Goal: Task Accomplishment & Management: Manage account settings

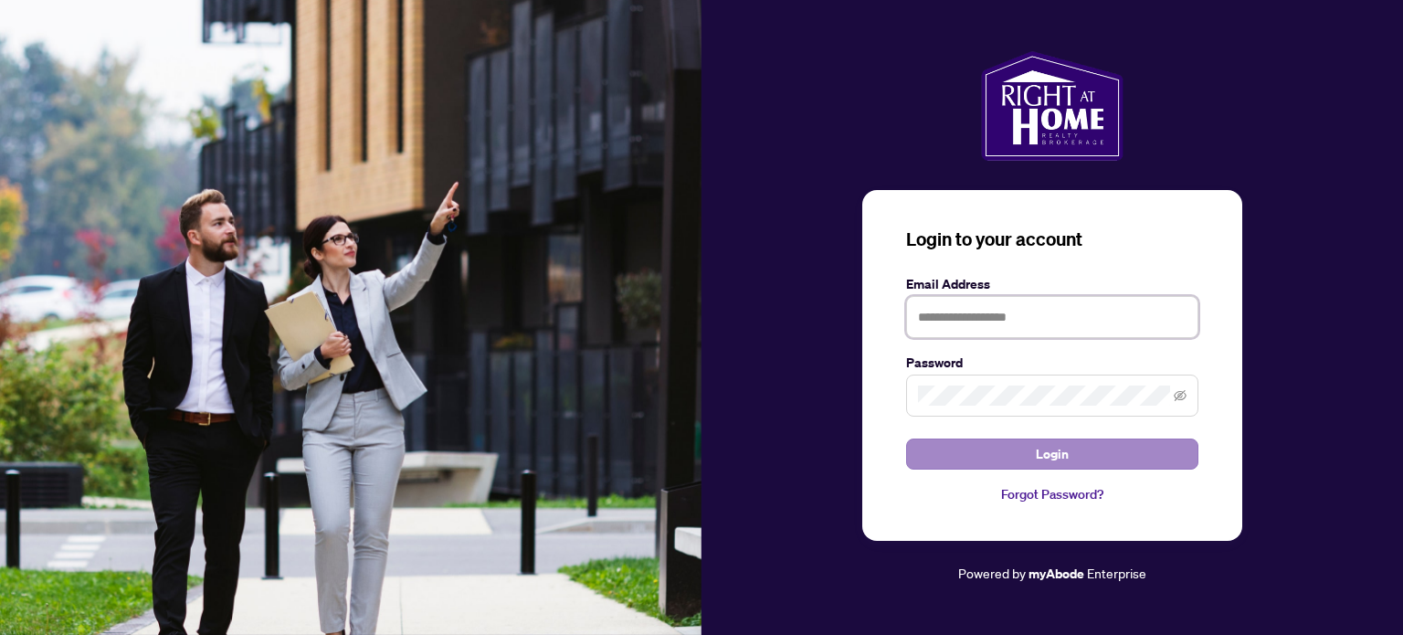
type input "**********"
click at [955, 452] on button "Login" at bounding box center [1052, 453] width 292 height 31
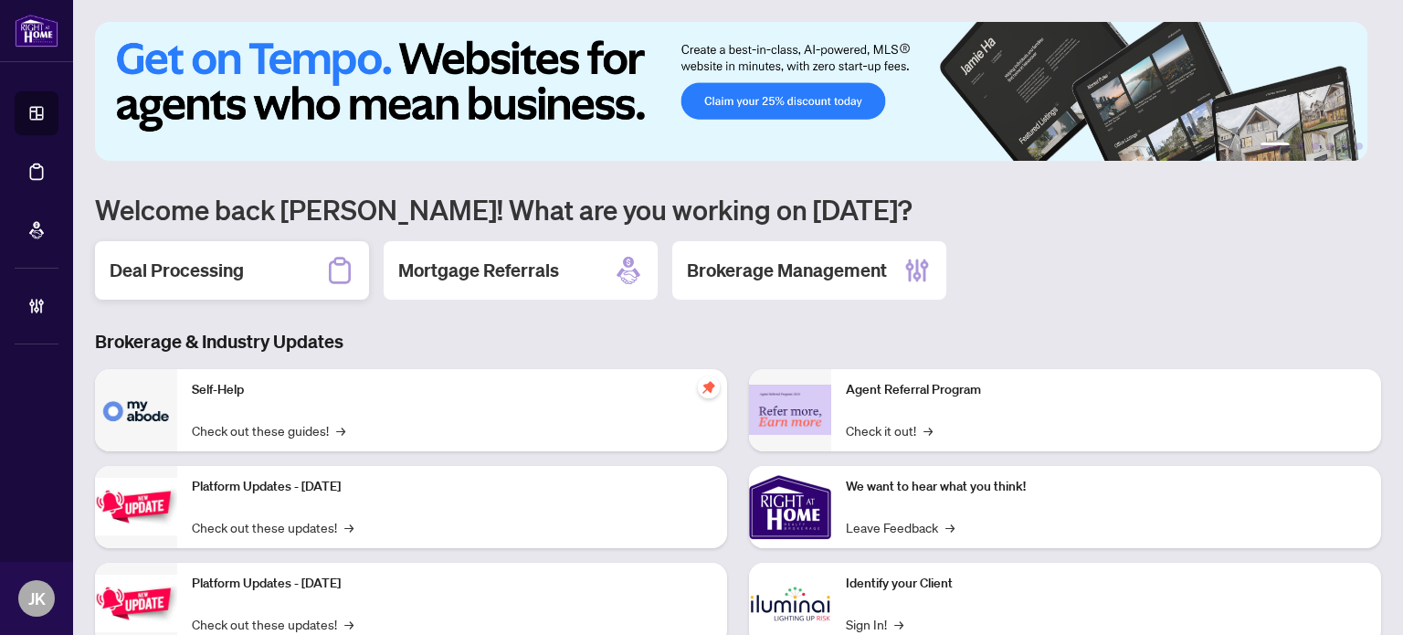
click at [230, 258] on h2 "Deal Processing" at bounding box center [177, 271] width 134 height 26
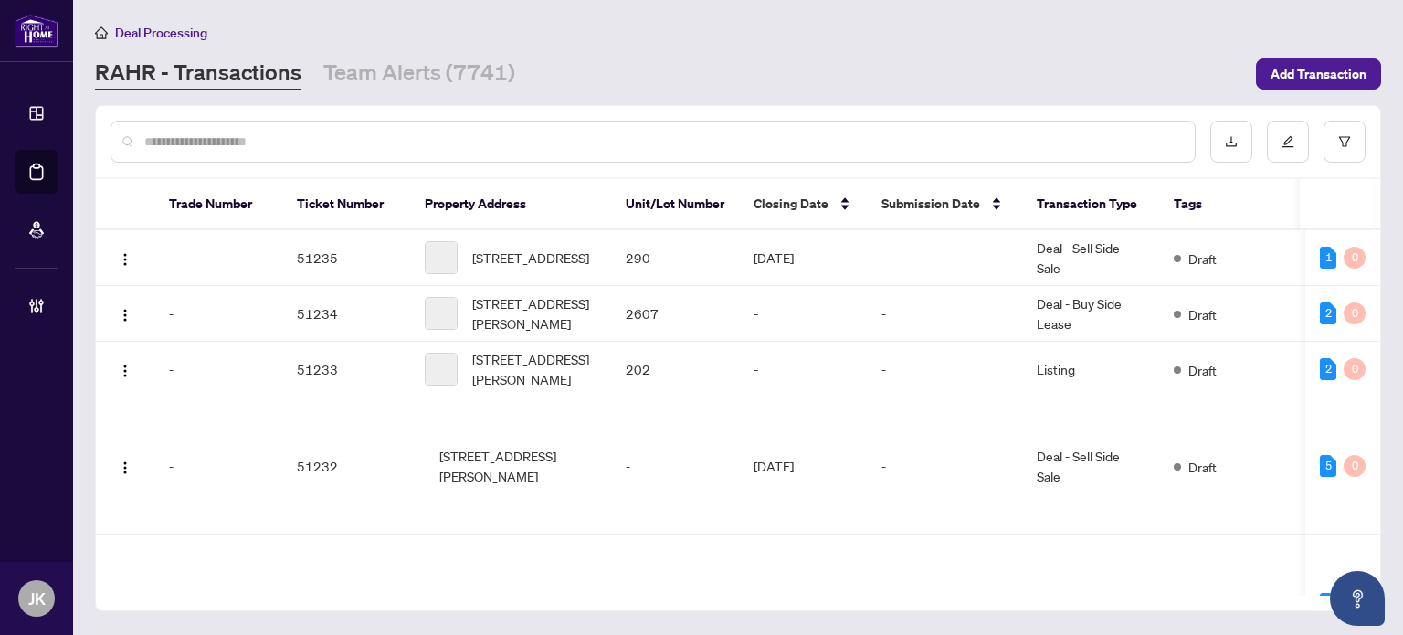
click at [304, 129] on div at bounding box center [653, 142] width 1085 height 42
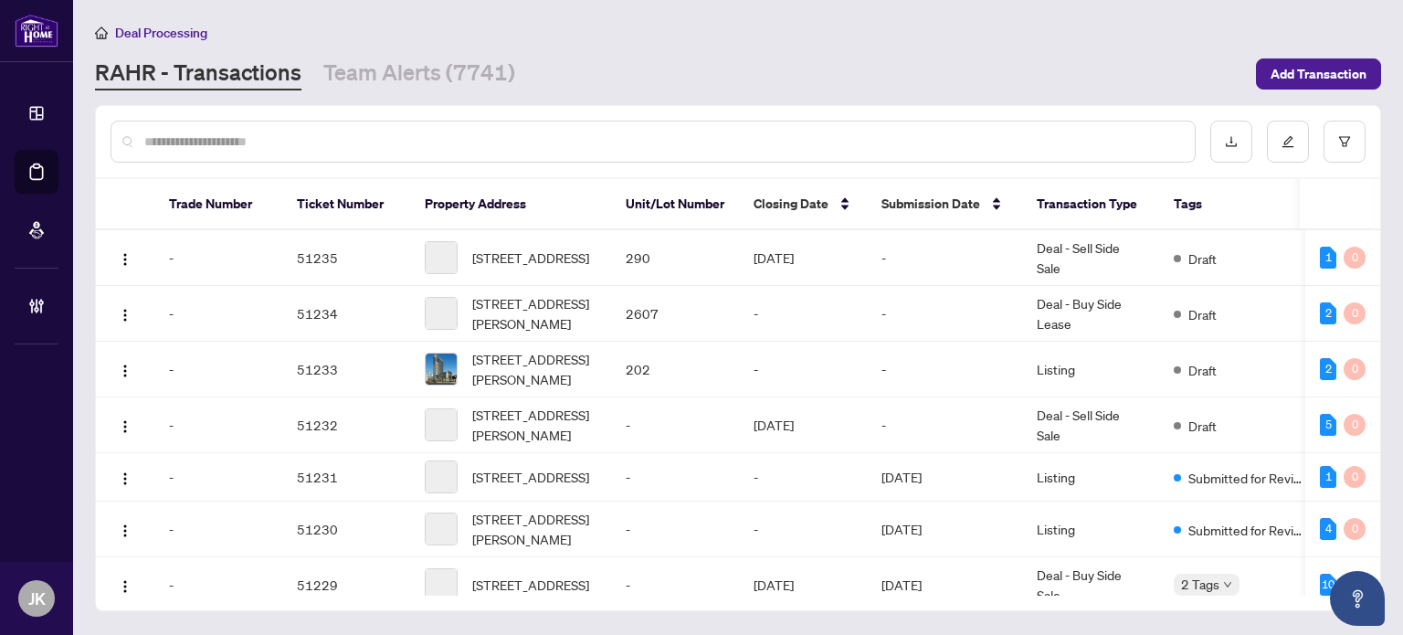
click at [281, 138] on input "text" at bounding box center [662, 142] width 1036 height 20
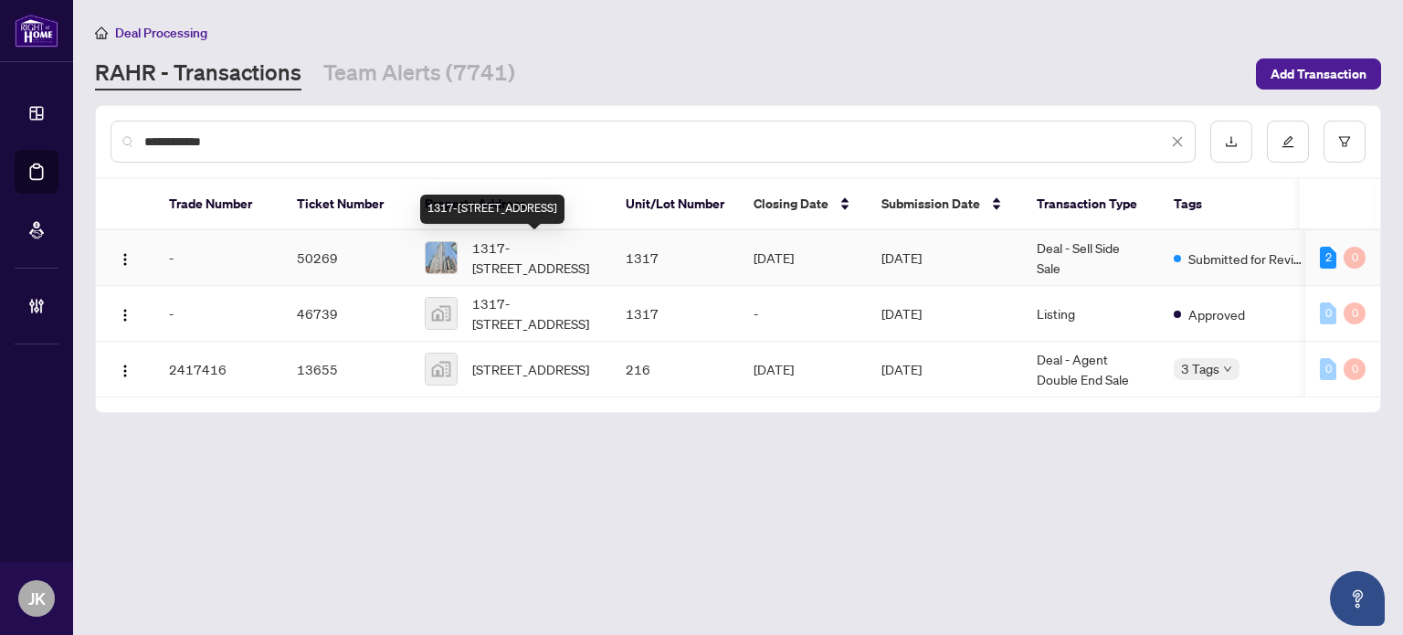
type input "**********"
click at [548, 259] on span "1317-[STREET_ADDRESS]" at bounding box center [534, 257] width 124 height 40
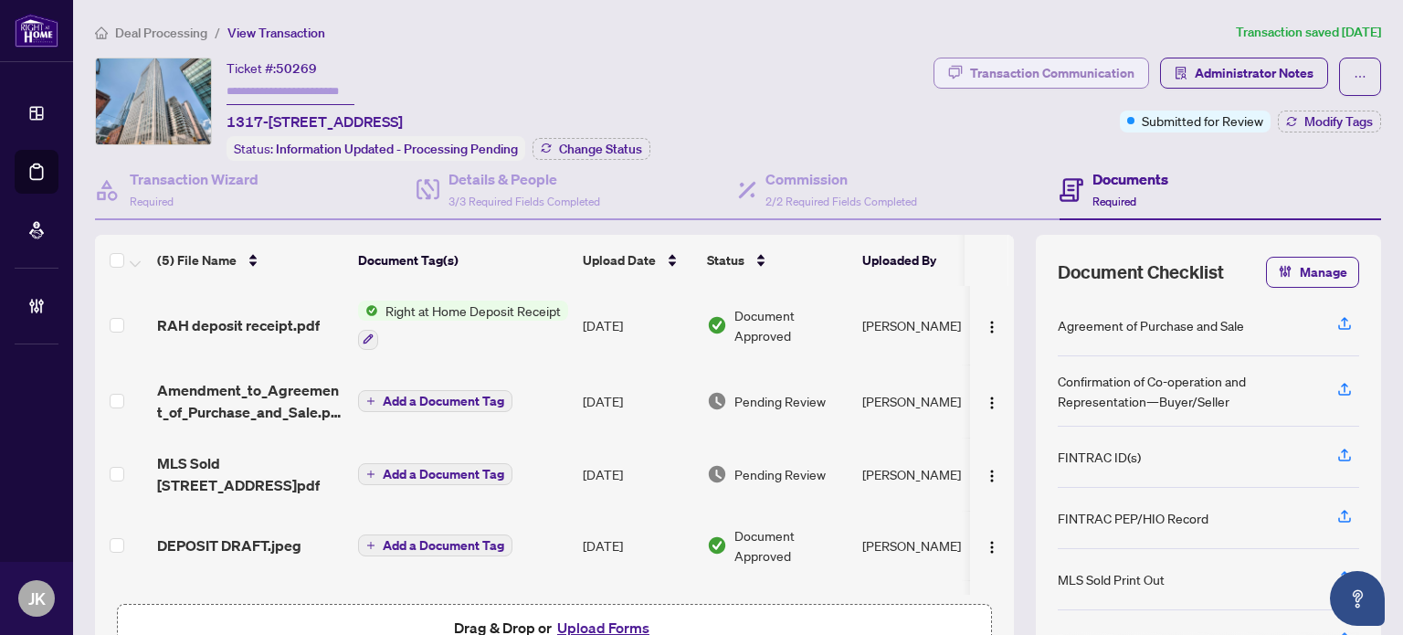
click at [1003, 81] on div "Transaction Communication" at bounding box center [1052, 72] width 164 height 29
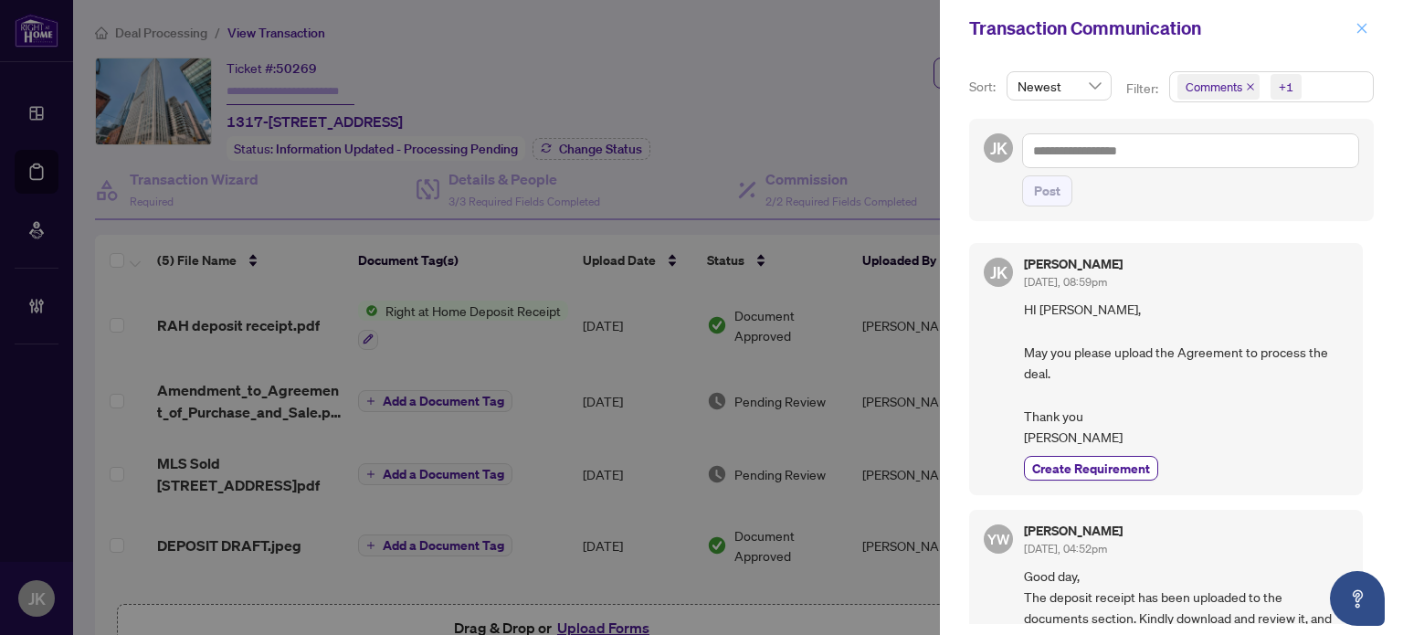
click at [1364, 36] on span "button" at bounding box center [1361, 28] width 13 height 29
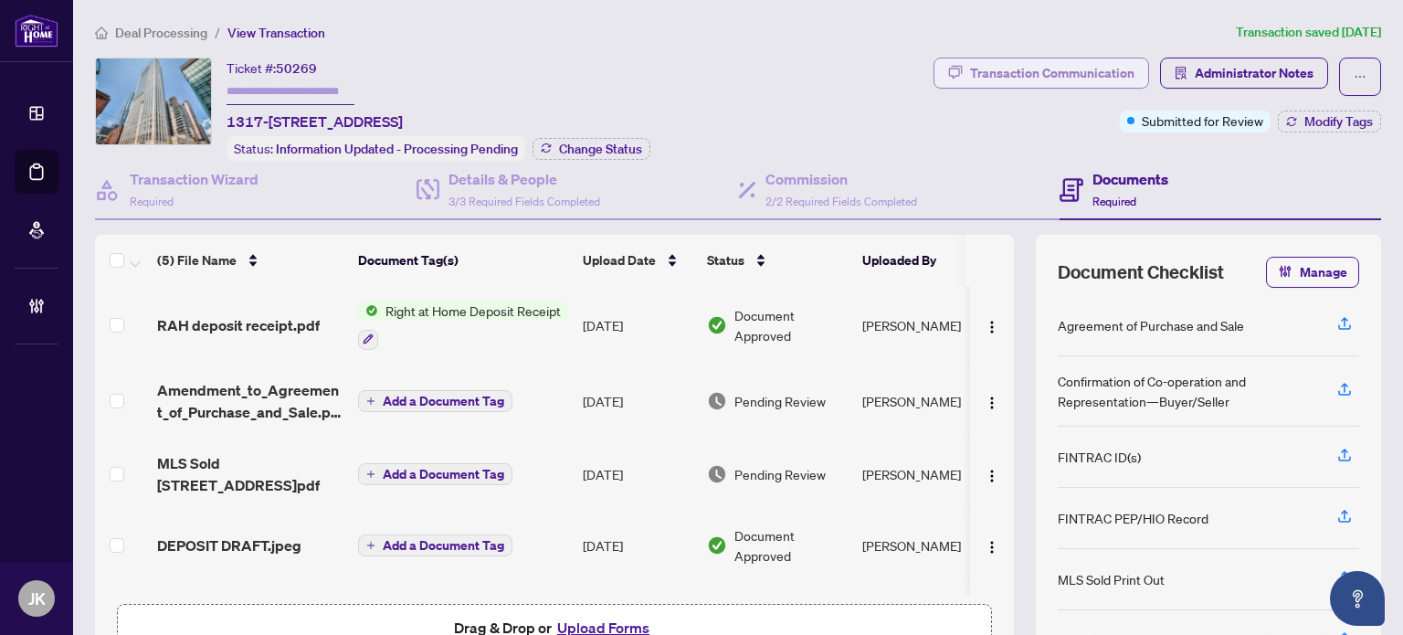
click at [1058, 65] on div "Transaction Communication" at bounding box center [1052, 72] width 164 height 29
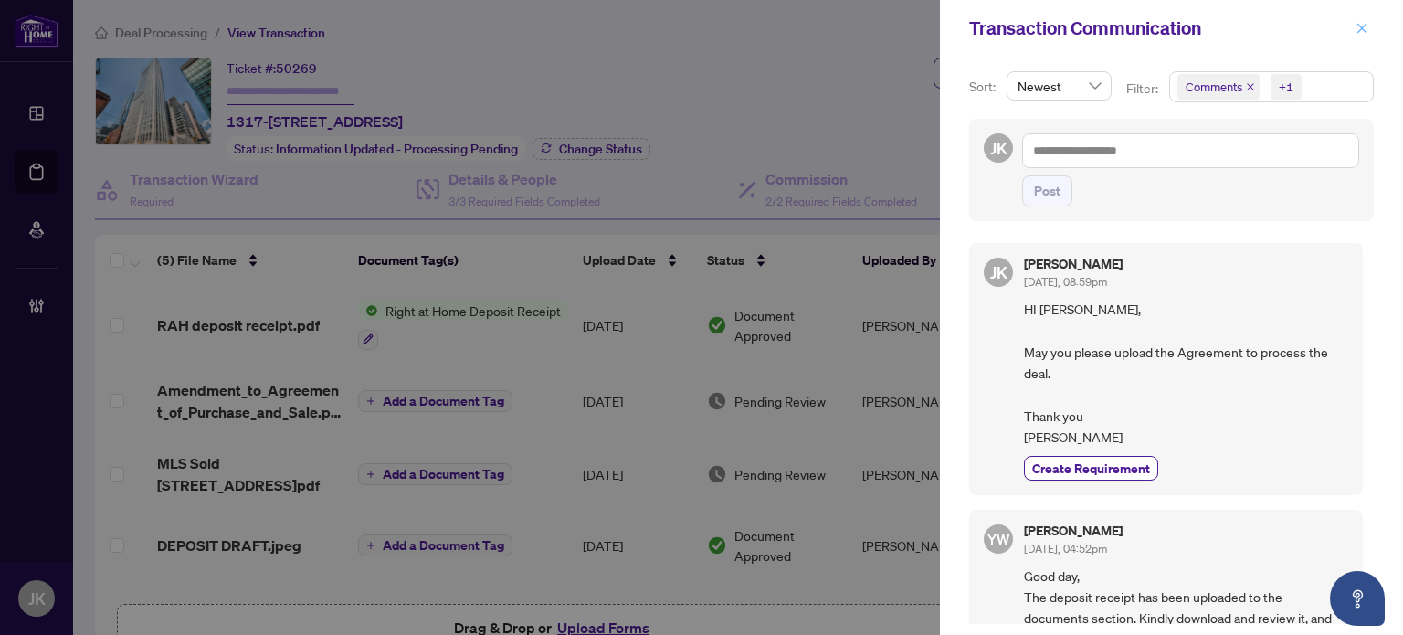
click at [1369, 28] on button "button" at bounding box center [1362, 28] width 24 height 22
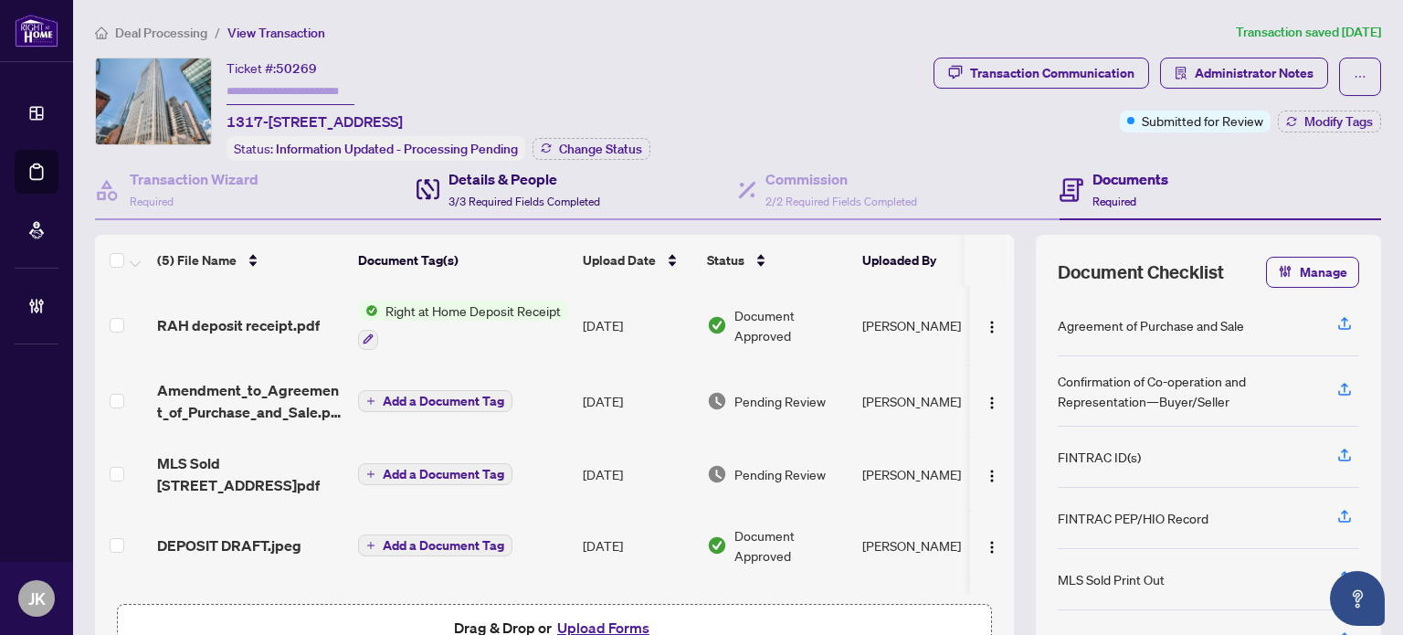
drag, startPoint x: 464, startPoint y: 195, endPoint x: 508, endPoint y: 197, distance: 43.9
click at [464, 195] on span "3/3 Required Fields Completed" at bounding box center [524, 202] width 152 height 14
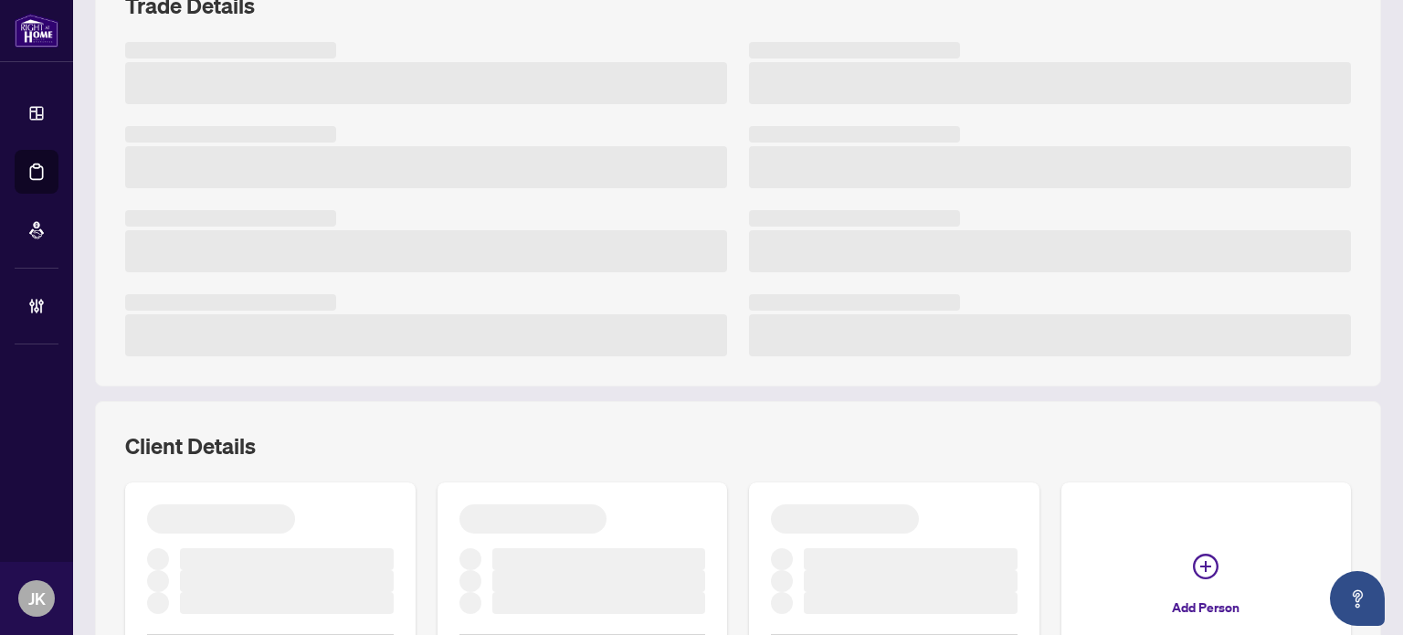
scroll to position [424, 0]
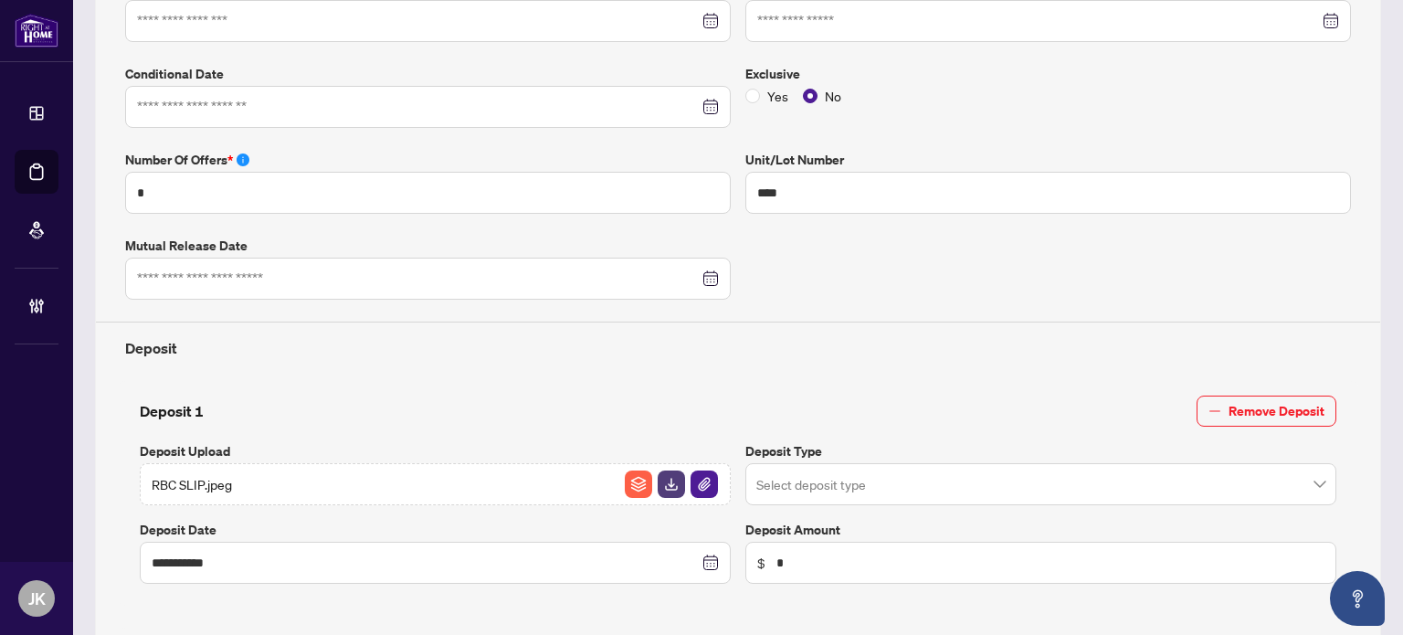
type input "**********"
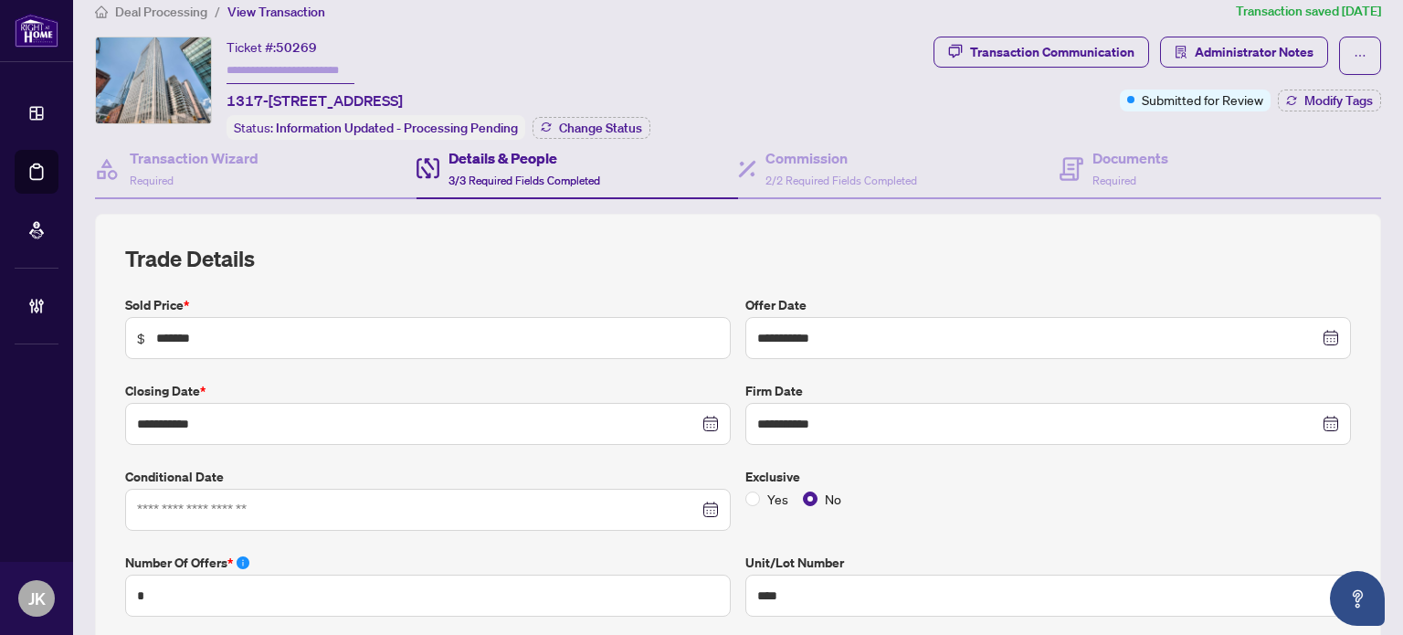
scroll to position [0, 0]
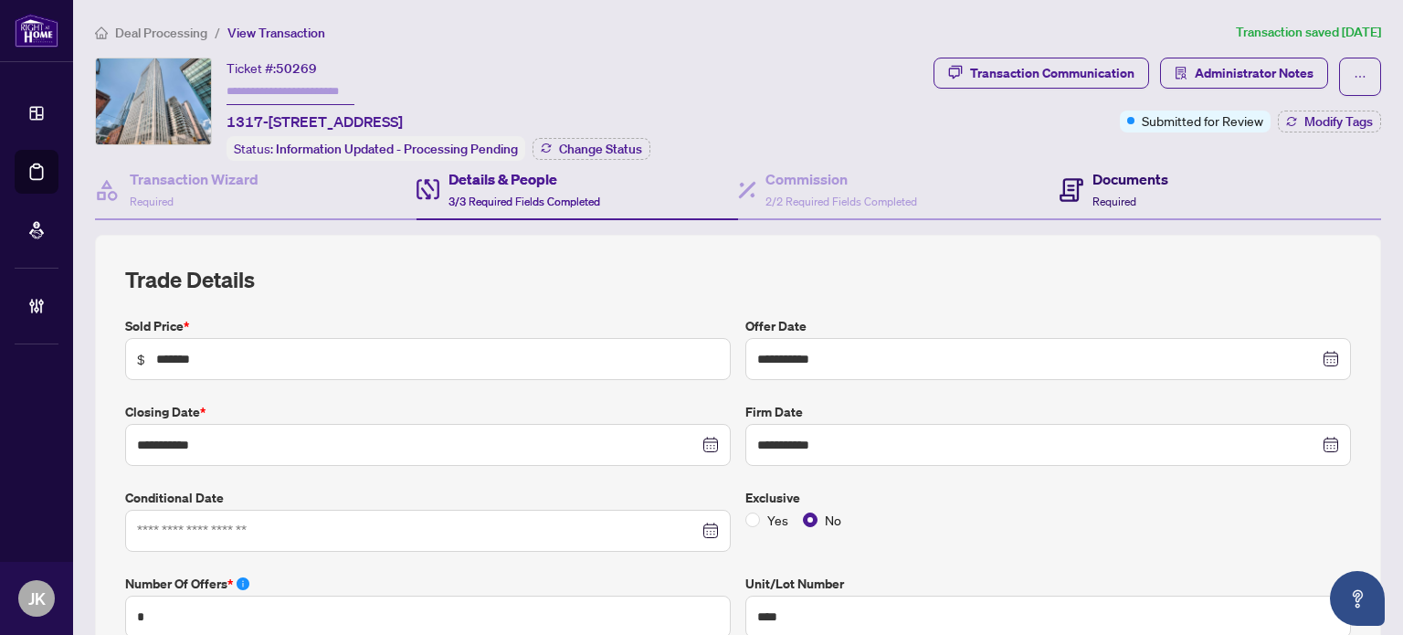
drag, startPoint x: 1108, startPoint y: 185, endPoint x: 1092, endPoint y: 185, distance: 15.5
click at [1109, 185] on h4 "Documents" at bounding box center [1130, 179] width 76 height 22
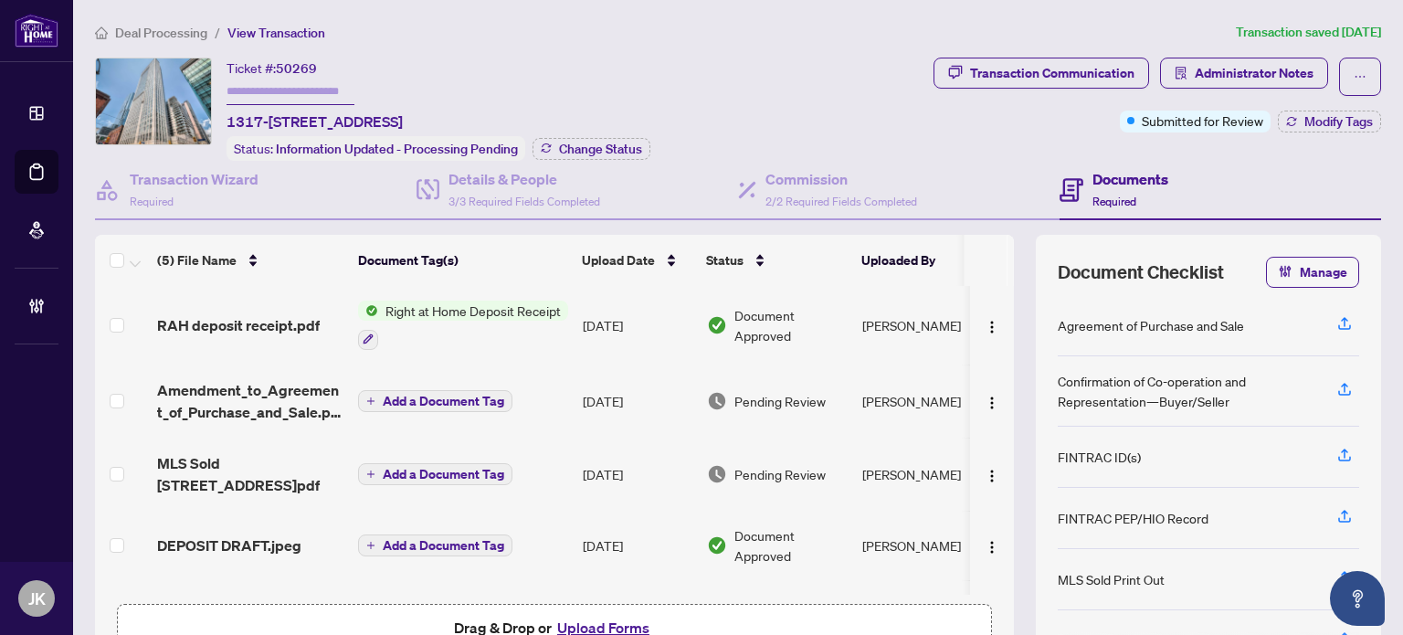
scroll to position [58, 0]
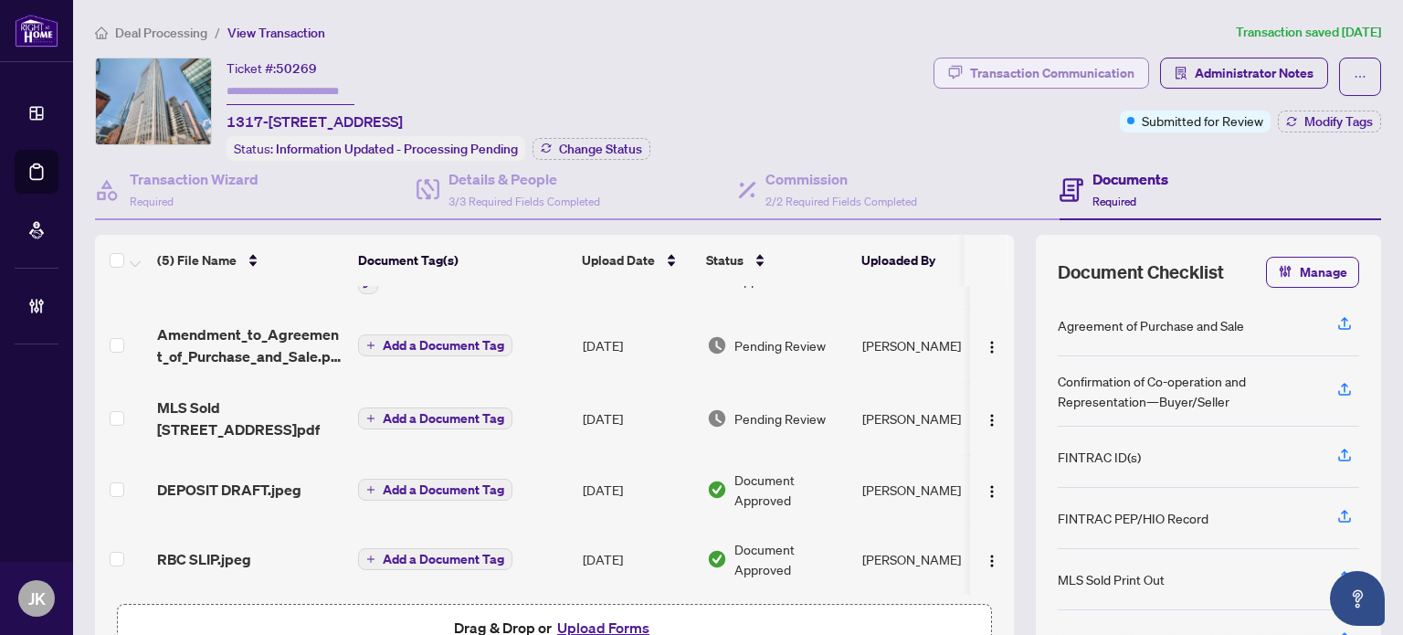
click at [1031, 68] on div "Transaction Communication" at bounding box center [1052, 72] width 164 height 29
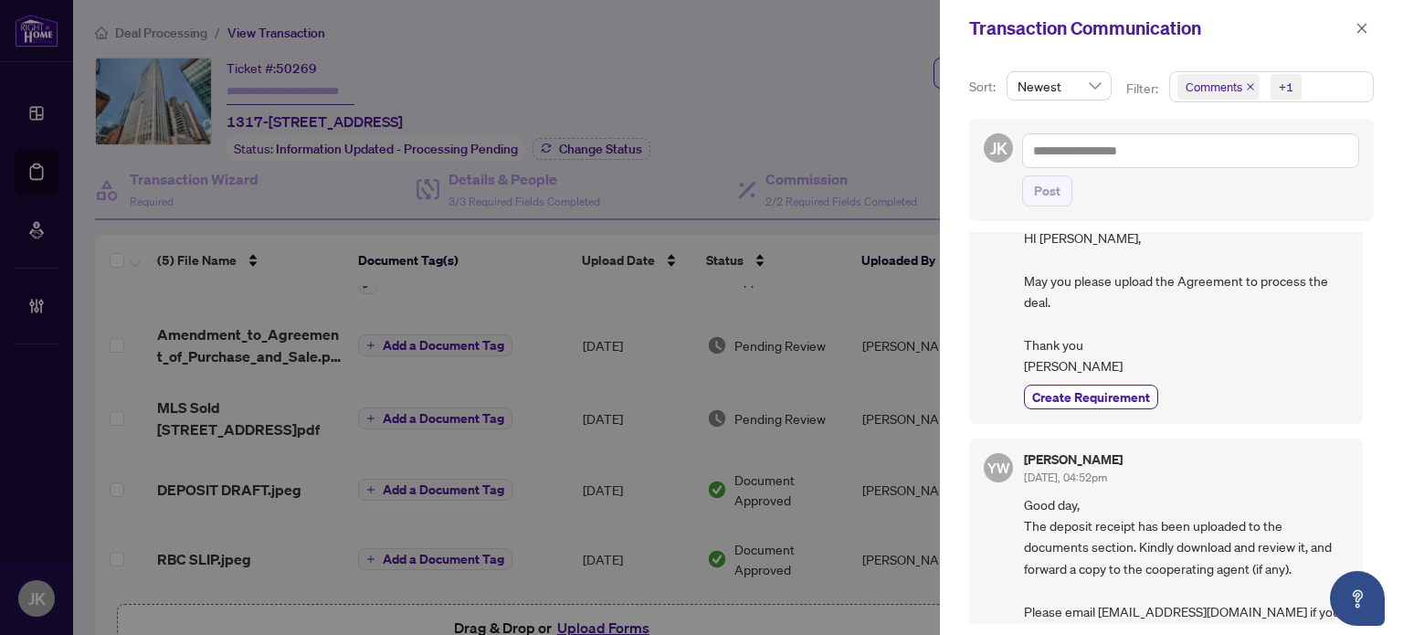
scroll to position [0, 0]
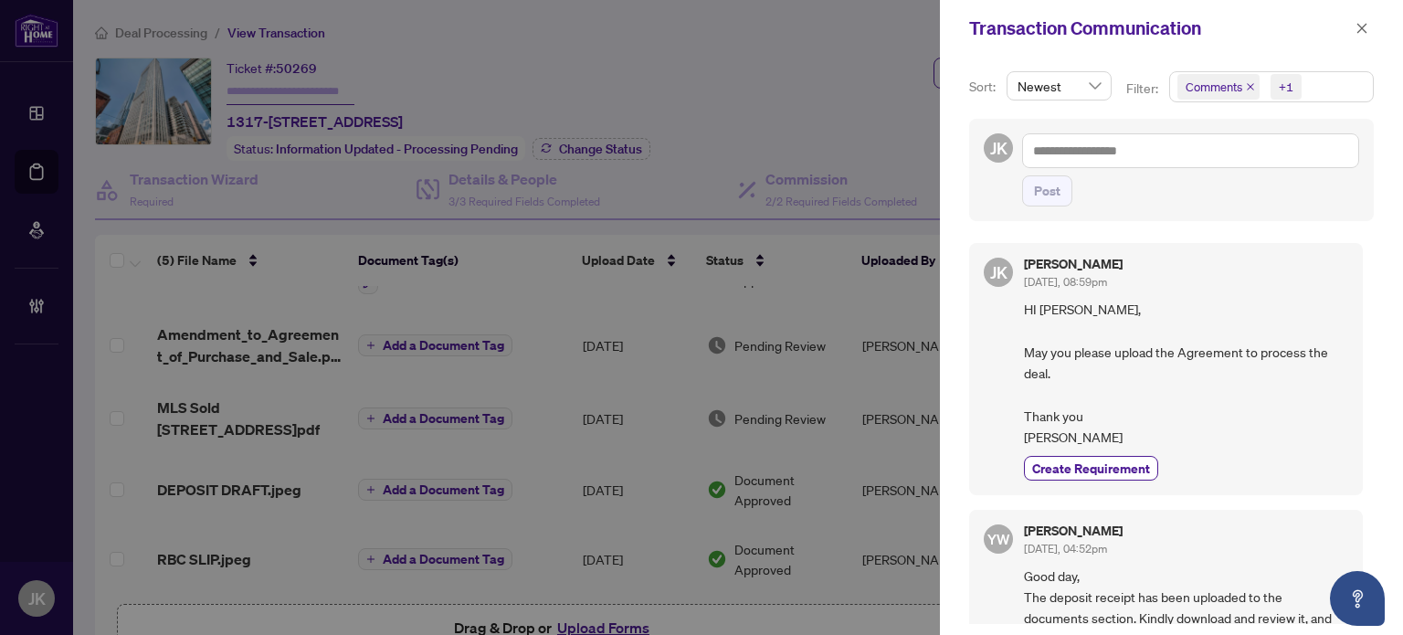
drag, startPoint x: 1364, startPoint y: 32, endPoint x: 1016, endPoint y: 43, distance: 348.1
click at [1364, 33] on icon "close" at bounding box center [1361, 28] width 13 height 13
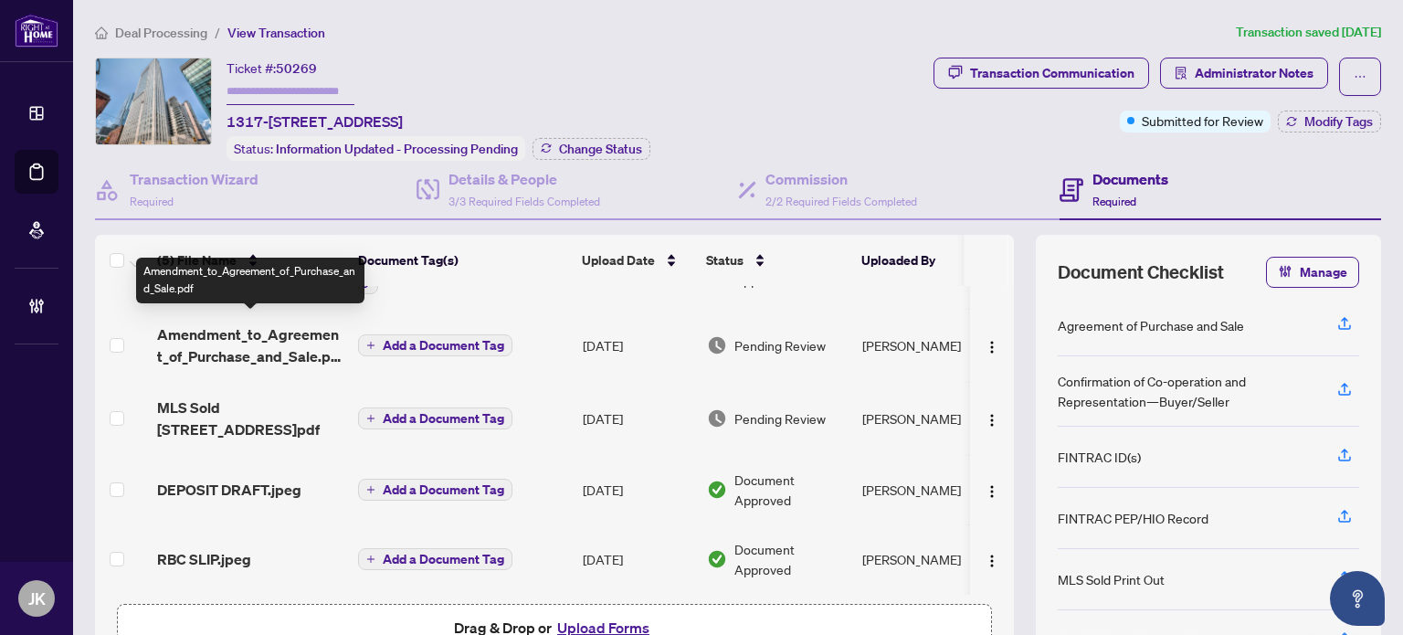
click at [256, 350] on span "Amendment_to_Agreement_of_Purchase_and_Sale.pdf" at bounding box center [250, 345] width 186 height 44
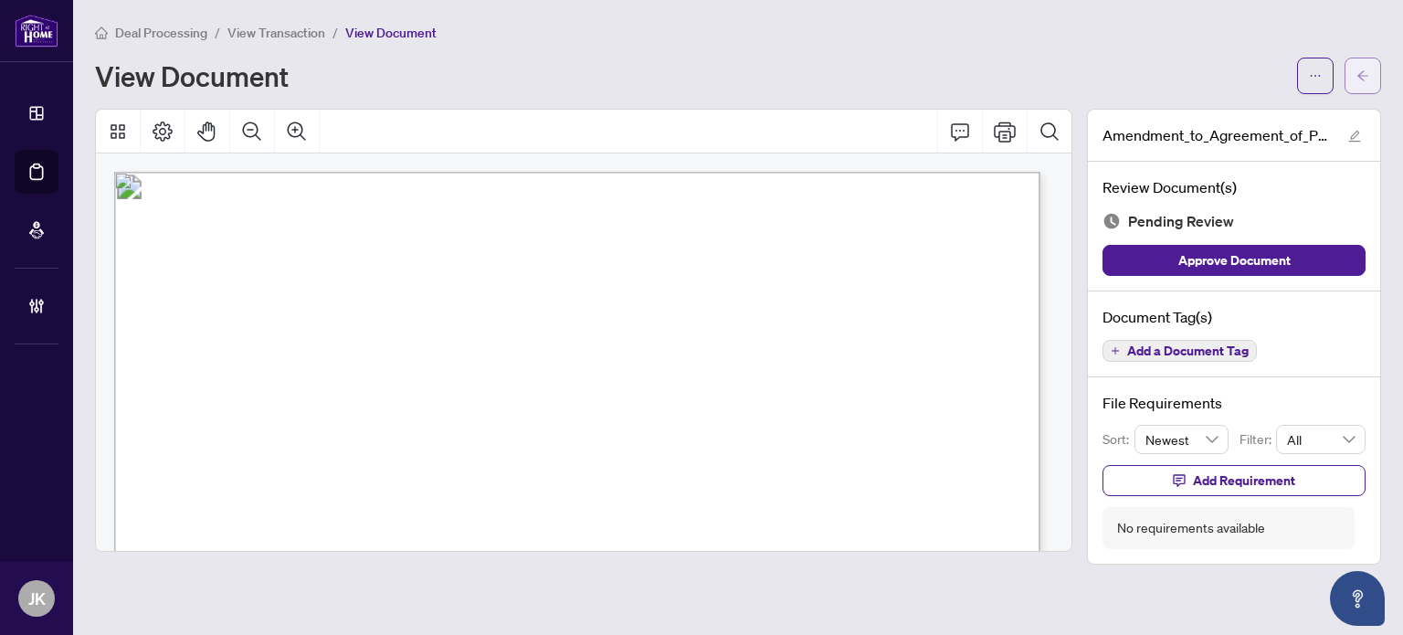
click at [1373, 71] on button "button" at bounding box center [1362, 76] width 37 height 37
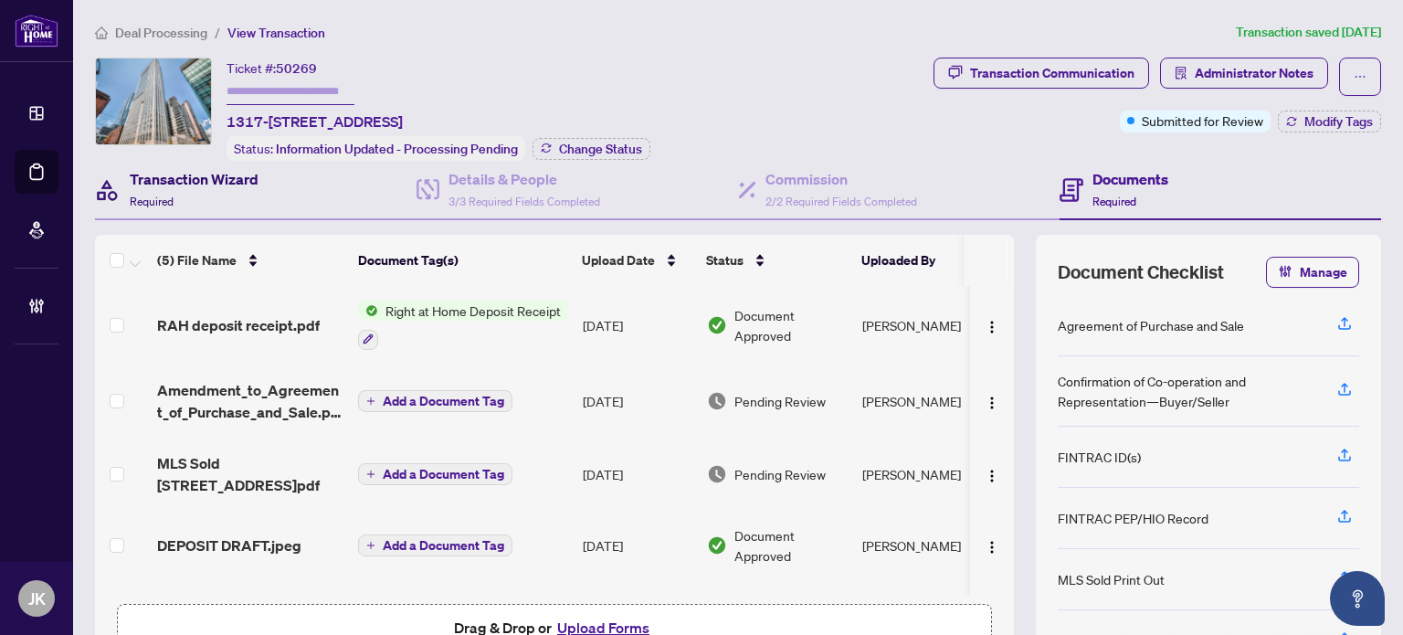
click at [197, 184] on h4 "Transaction Wizard" at bounding box center [194, 179] width 129 height 22
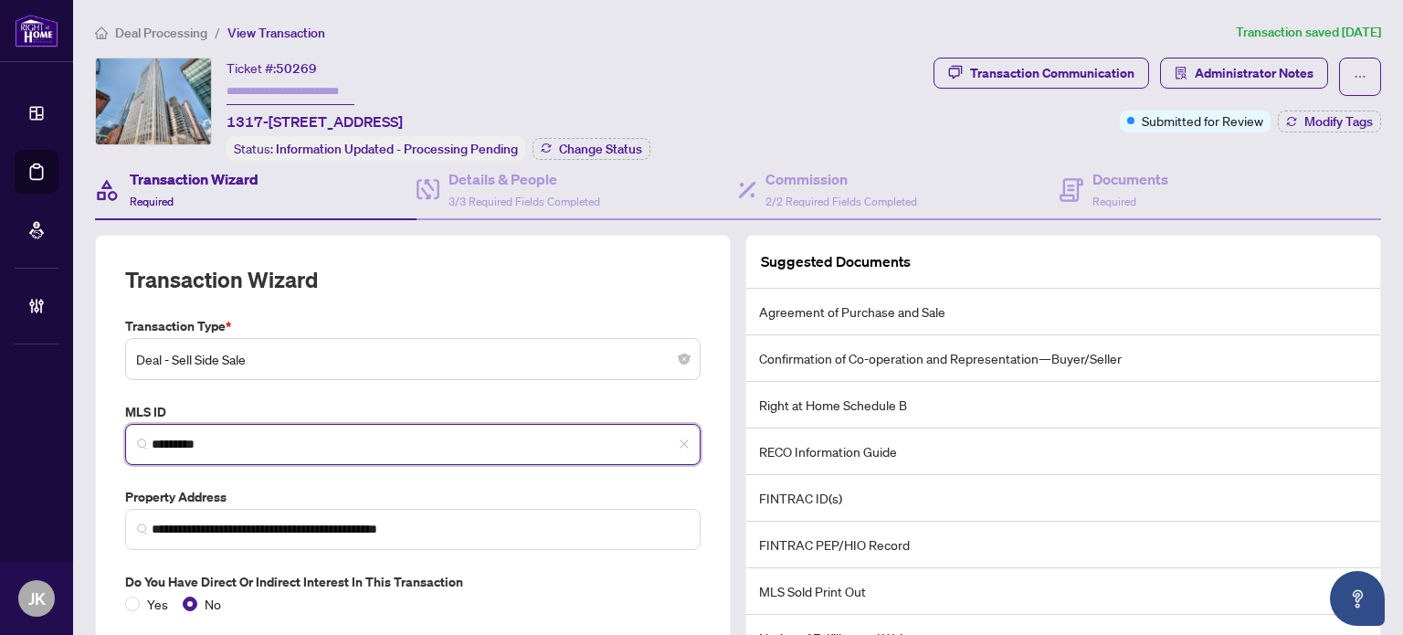
drag, startPoint x: 144, startPoint y: 436, endPoint x: 121, endPoint y: 442, distance: 24.6
click at [123, 434] on div "MLS ID C12319656 *********" at bounding box center [413, 433] width 590 height 63
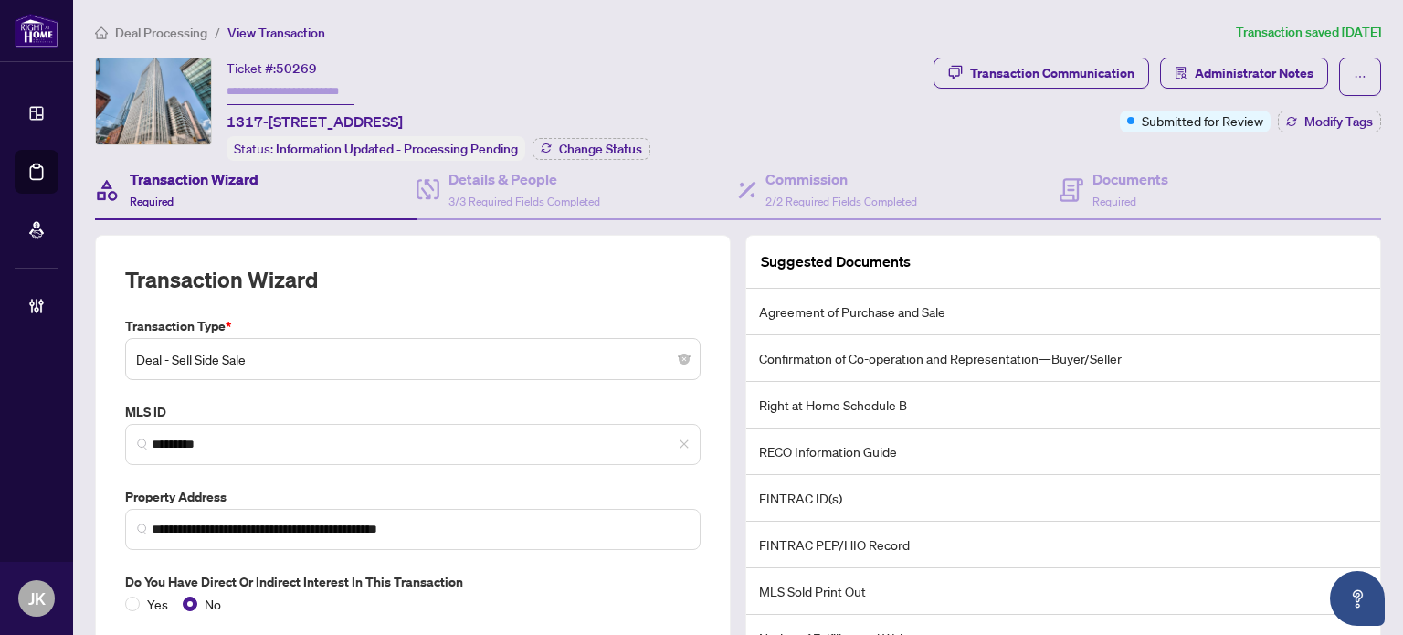
click at [285, 88] on input "text" at bounding box center [291, 92] width 128 height 26
type input "*******"
click at [622, 142] on span "Change Status" at bounding box center [600, 148] width 83 height 13
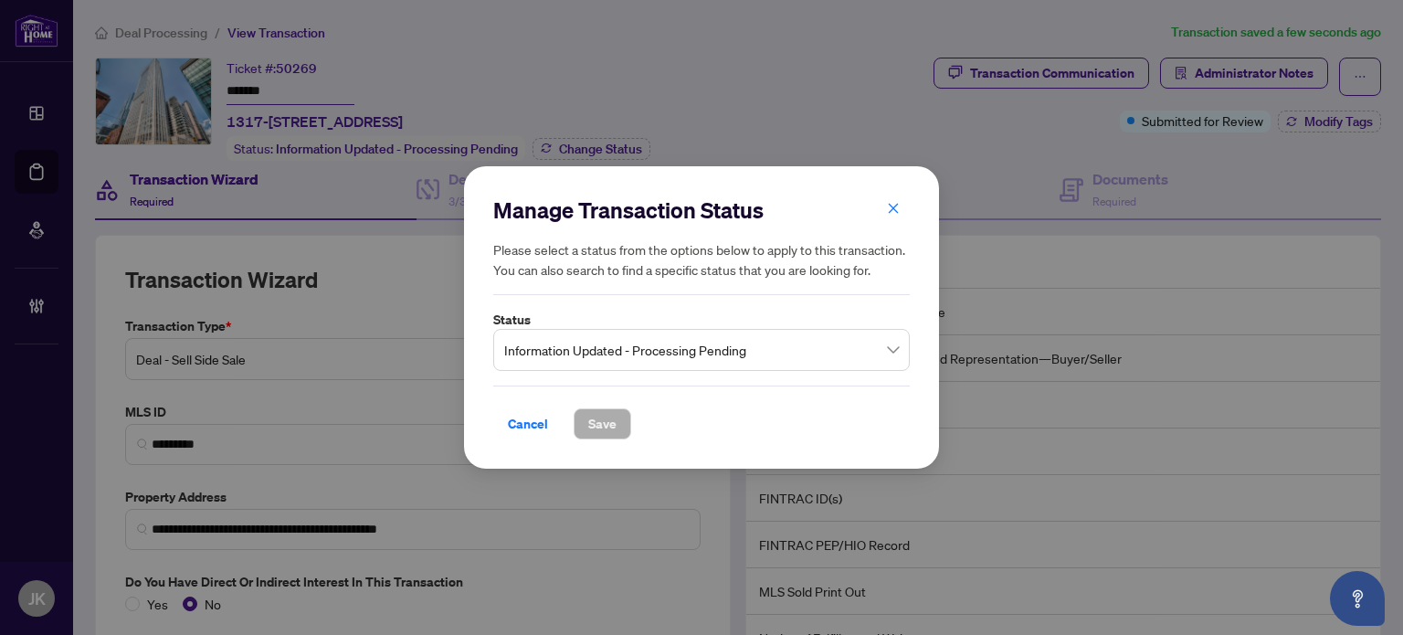
click at [637, 368] on input "search" at bounding box center [693, 352] width 378 height 40
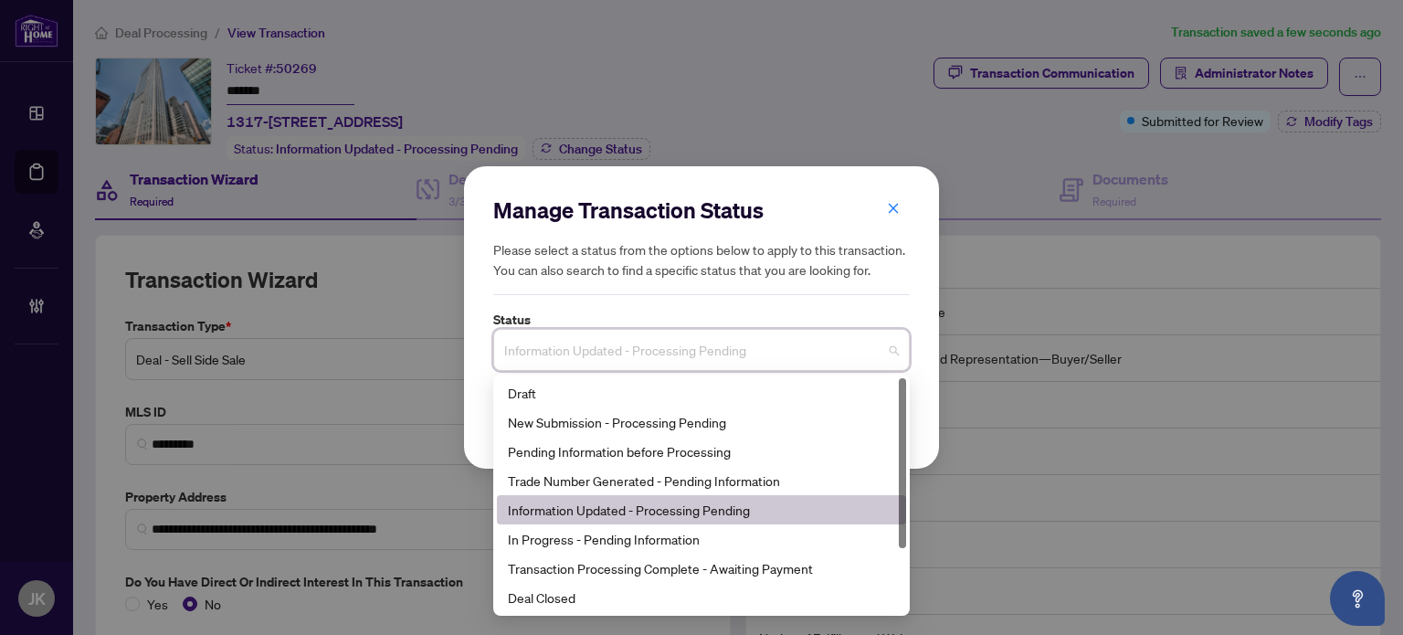
click at [669, 514] on div "Information Updated - Processing Pending" at bounding box center [701, 510] width 387 height 20
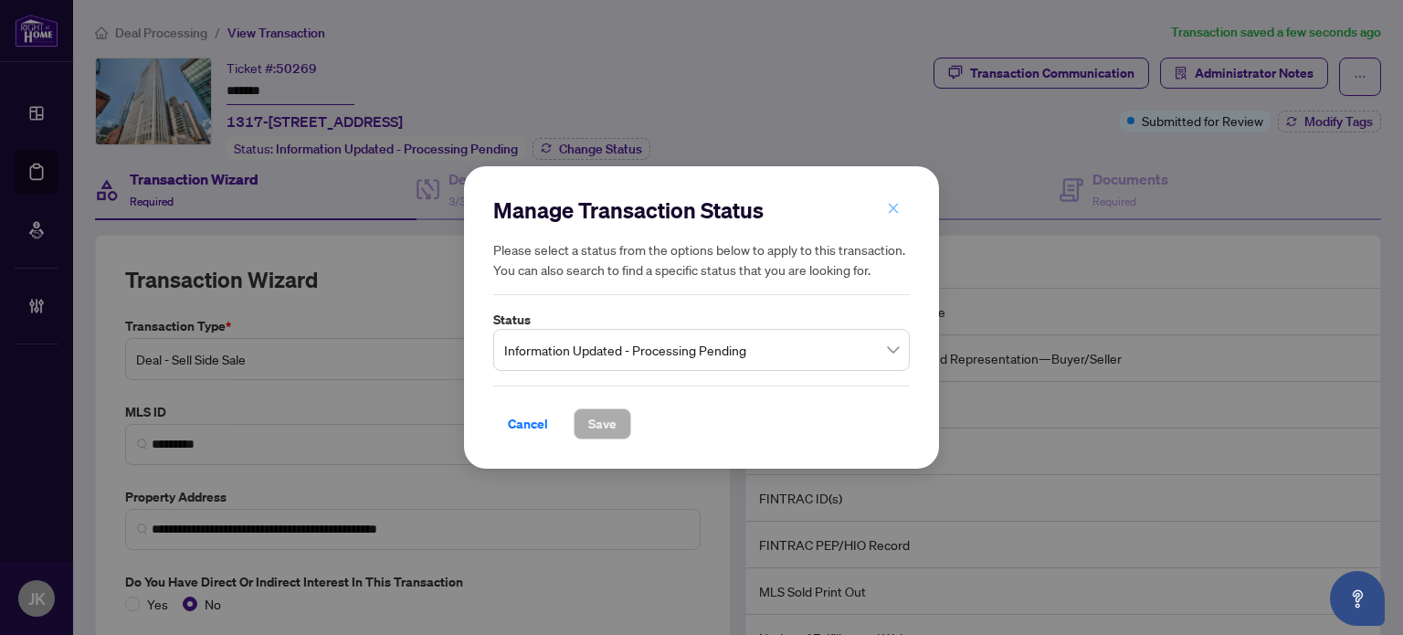
click at [896, 210] on icon "close" at bounding box center [893, 208] width 13 height 13
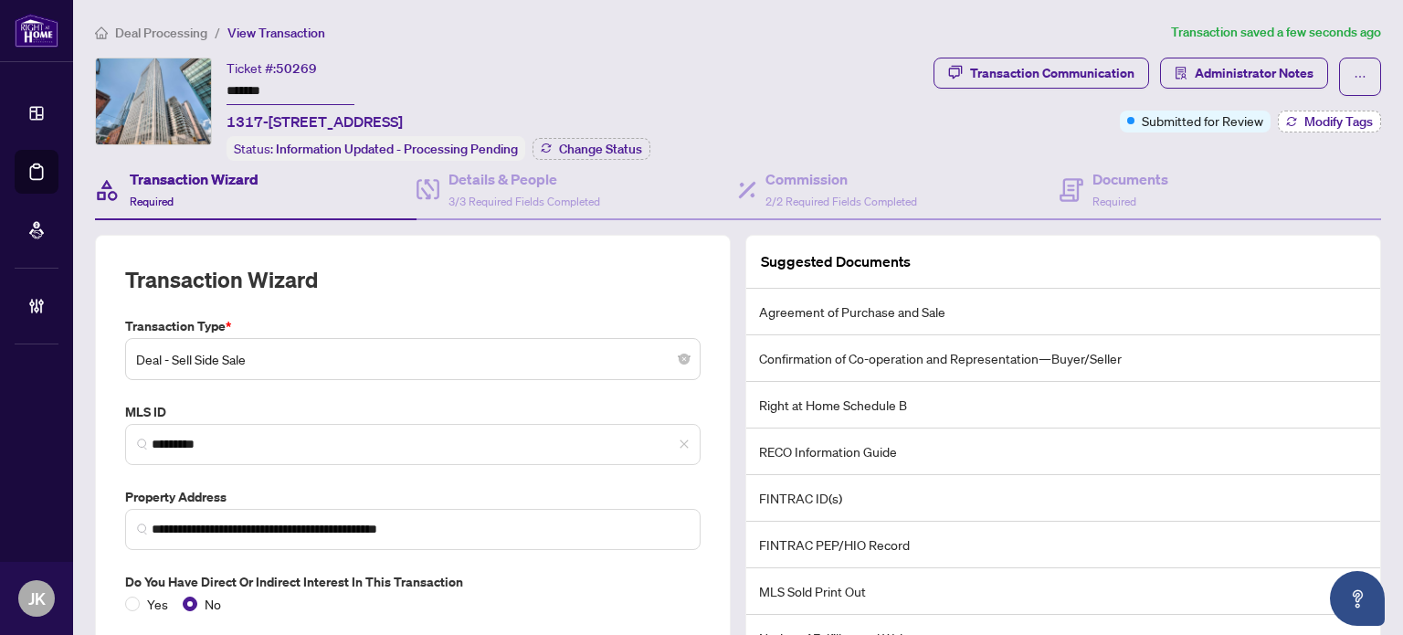
click at [1301, 128] on button "Modify Tags" at bounding box center [1329, 122] width 103 height 22
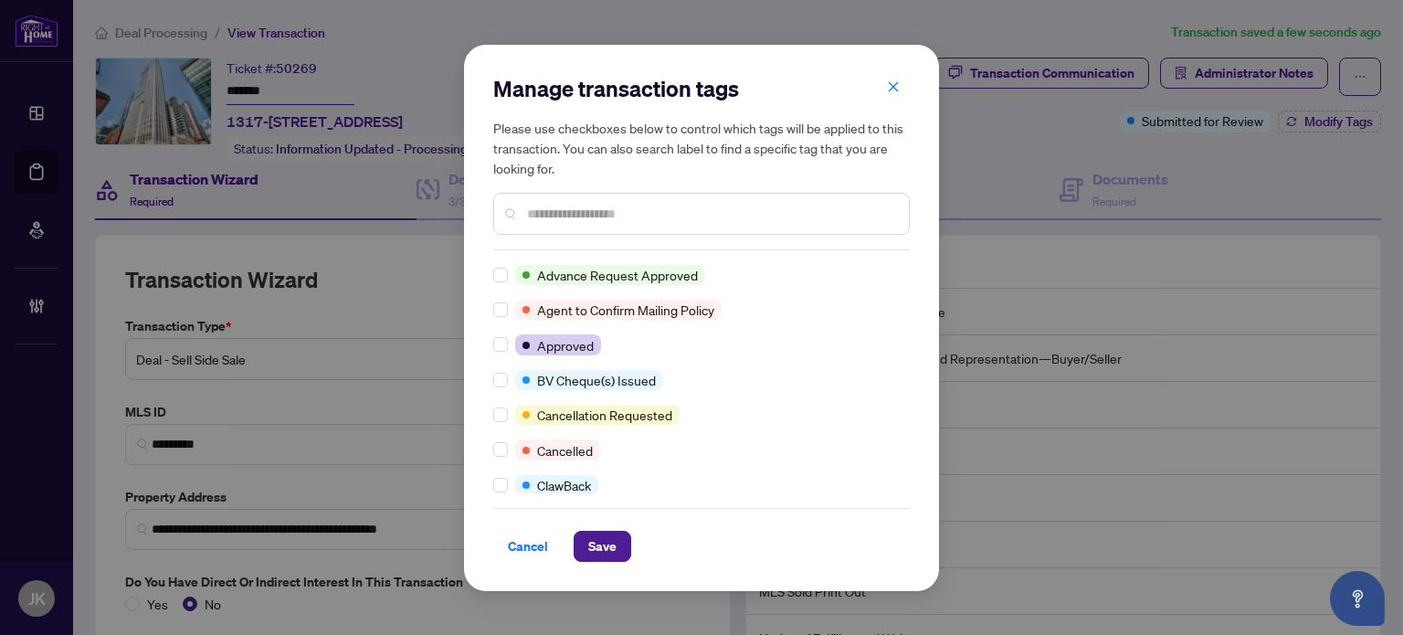
click at [560, 214] on input "text" at bounding box center [710, 214] width 367 height 20
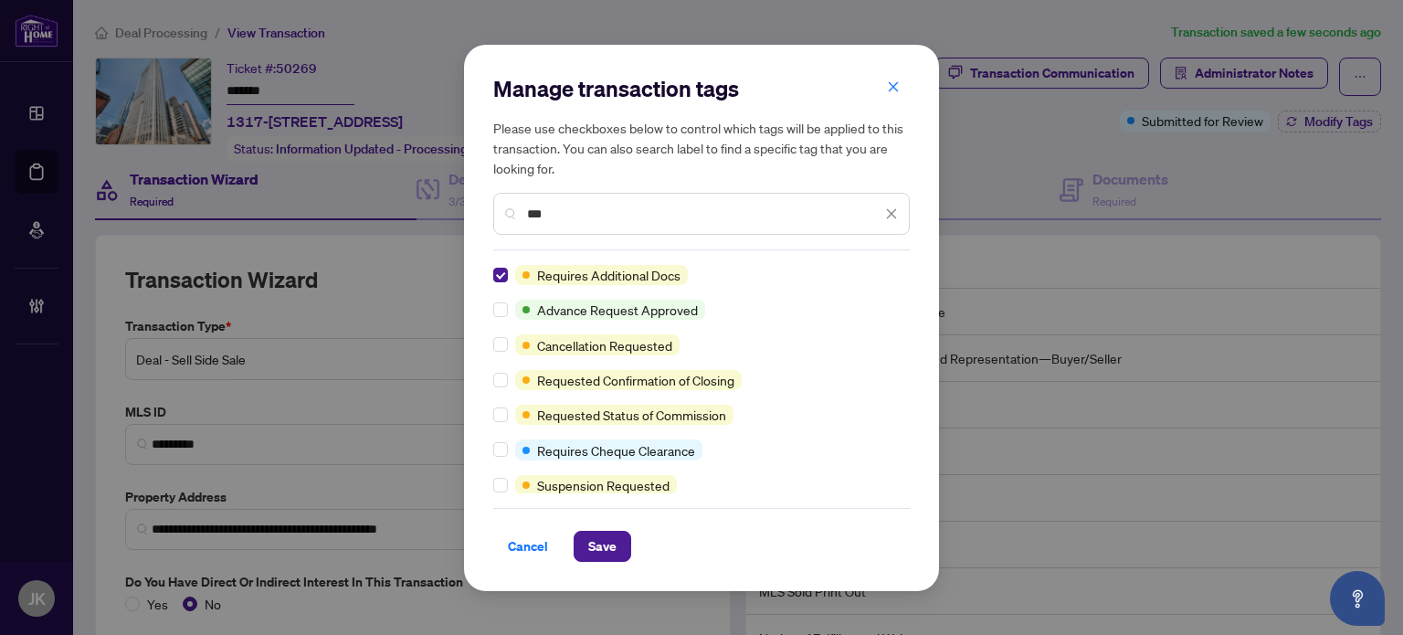
drag, startPoint x: 558, startPoint y: 222, endPoint x: 470, endPoint y: 216, distance: 87.8
click at [470, 216] on div "Manage transaction tags Please use checkboxes below to control which tags will …" at bounding box center [701, 318] width 475 height 546
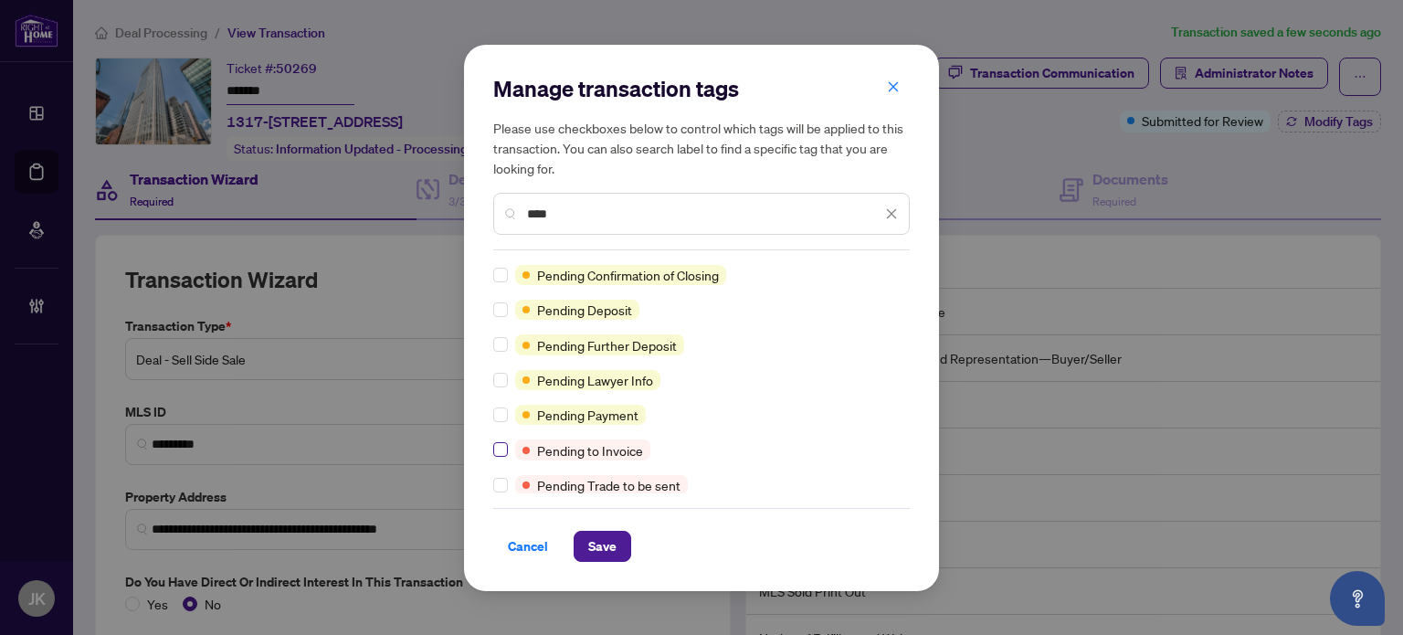
type input "****"
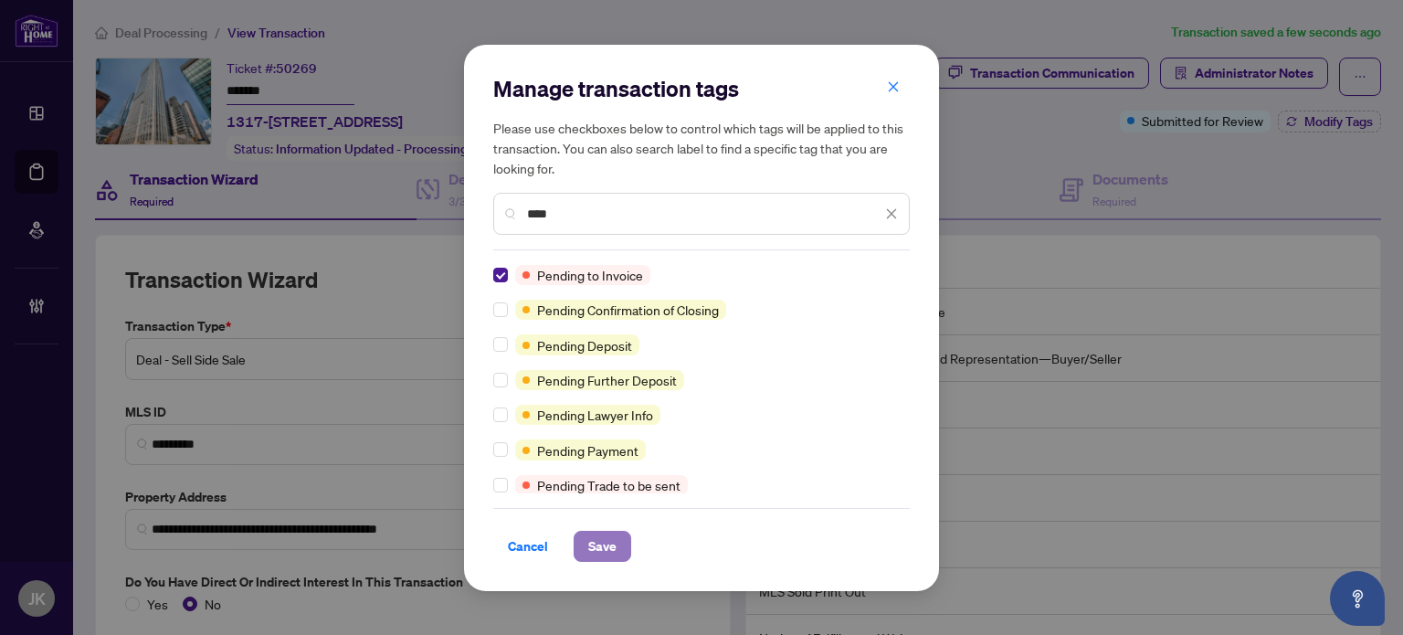
click at [580, 547] on button "Save" at bounding box center [603, 546] width 58 height 31
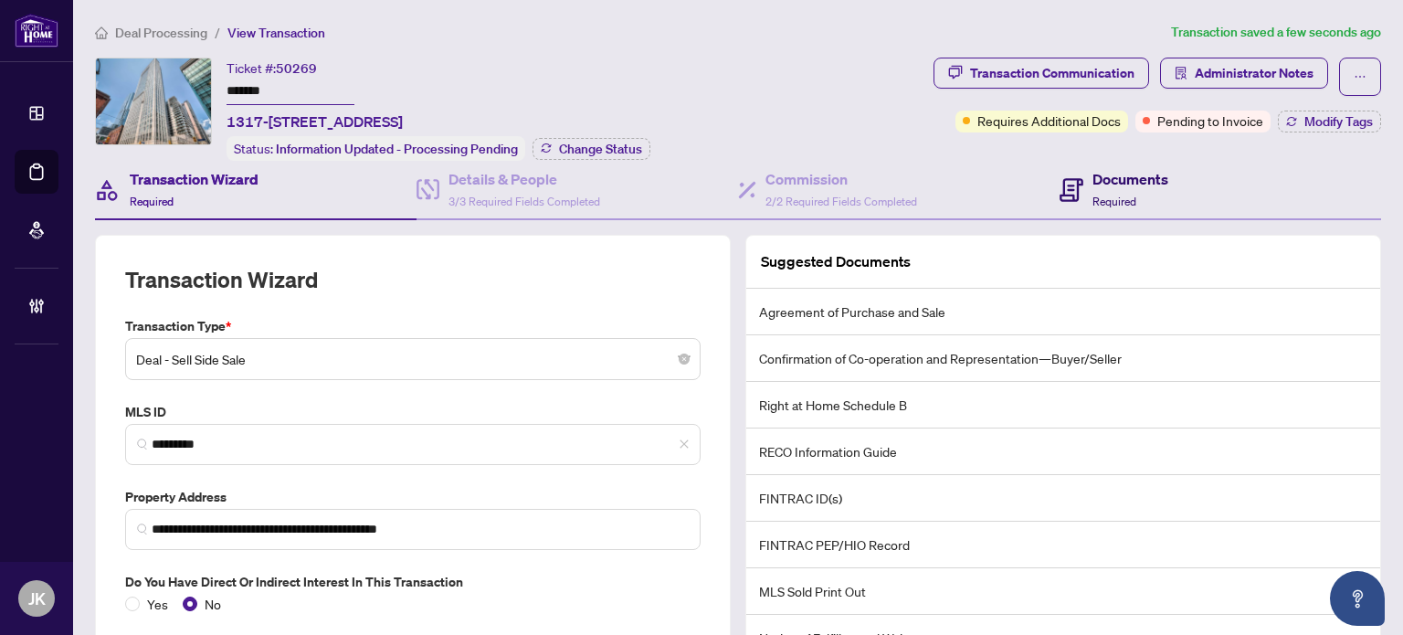
click at [1092, 187] on div "Documents Required" at bounding box center [1130, 189] width 76 height 43
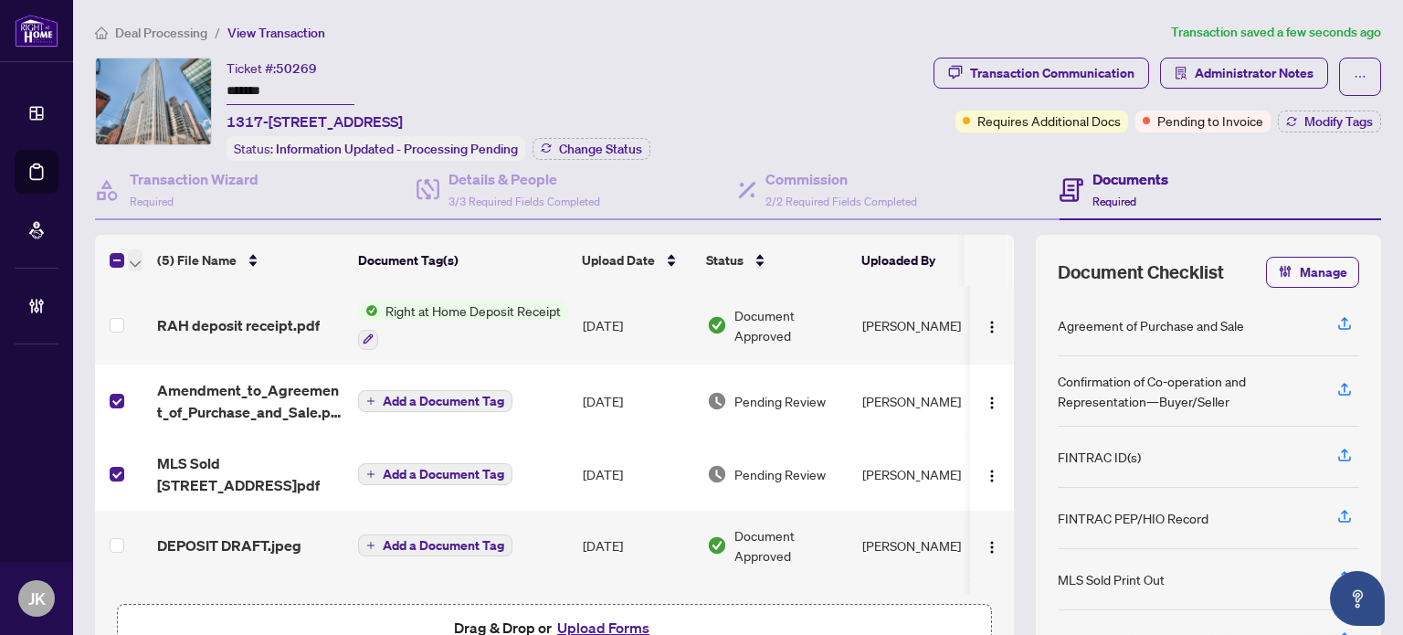
click at [133, 260] on icon "button" at bounding box center [135, 263] width 11 height 7
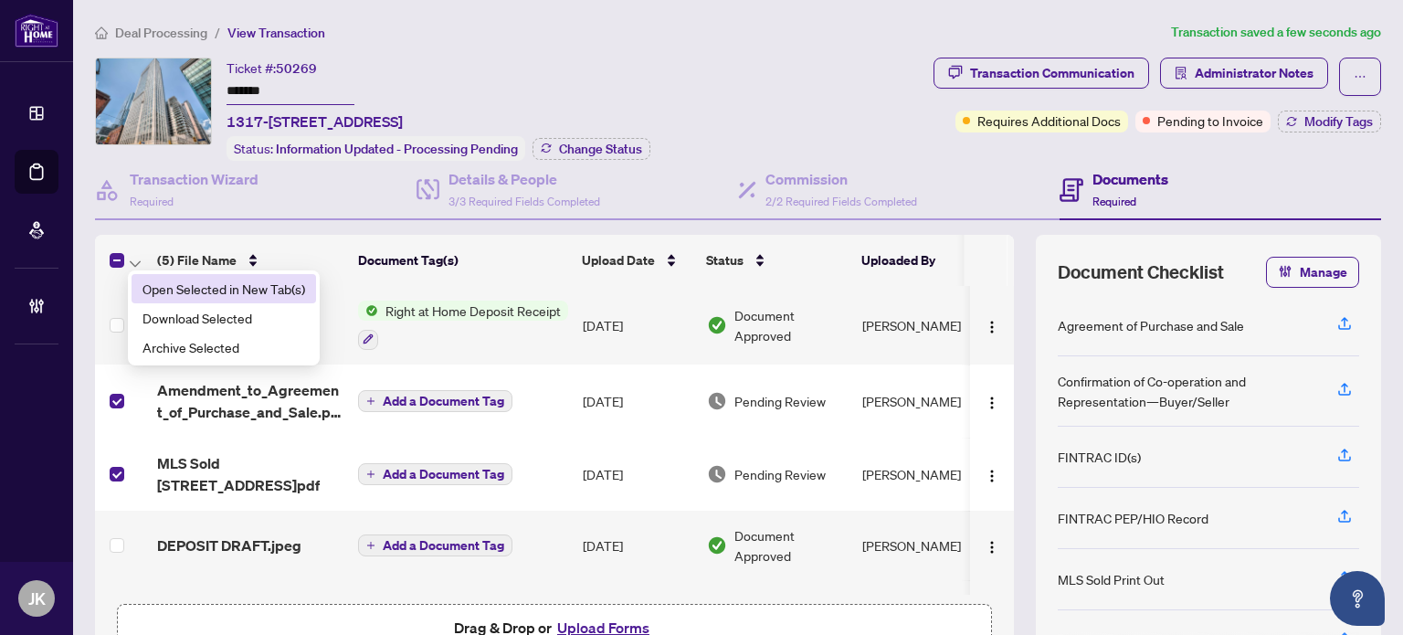
click at [230, 291] on span "Open Selected in New Tab(s)" at bounding box center [223, 289] width 163 height 20
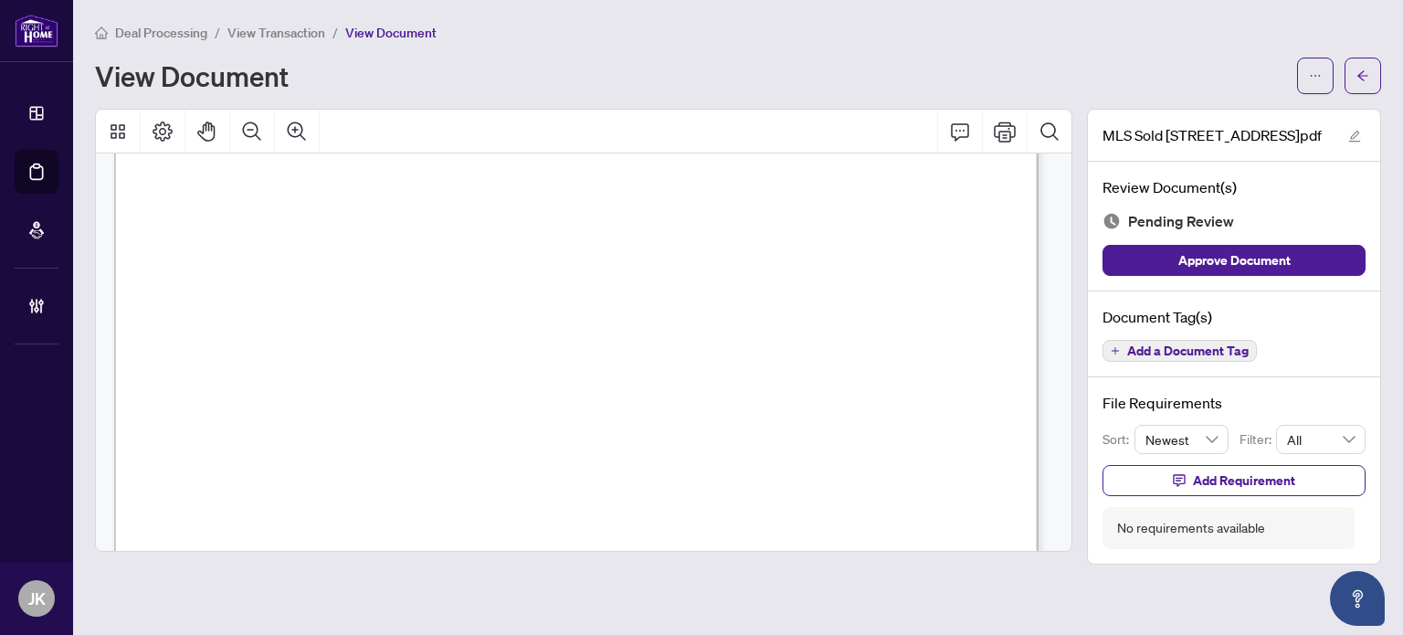
scroll to position [397, 0]
click at [1133, 355] on button "Add a Document Tag" at bounding box center [1179, 351] width 154 height 22
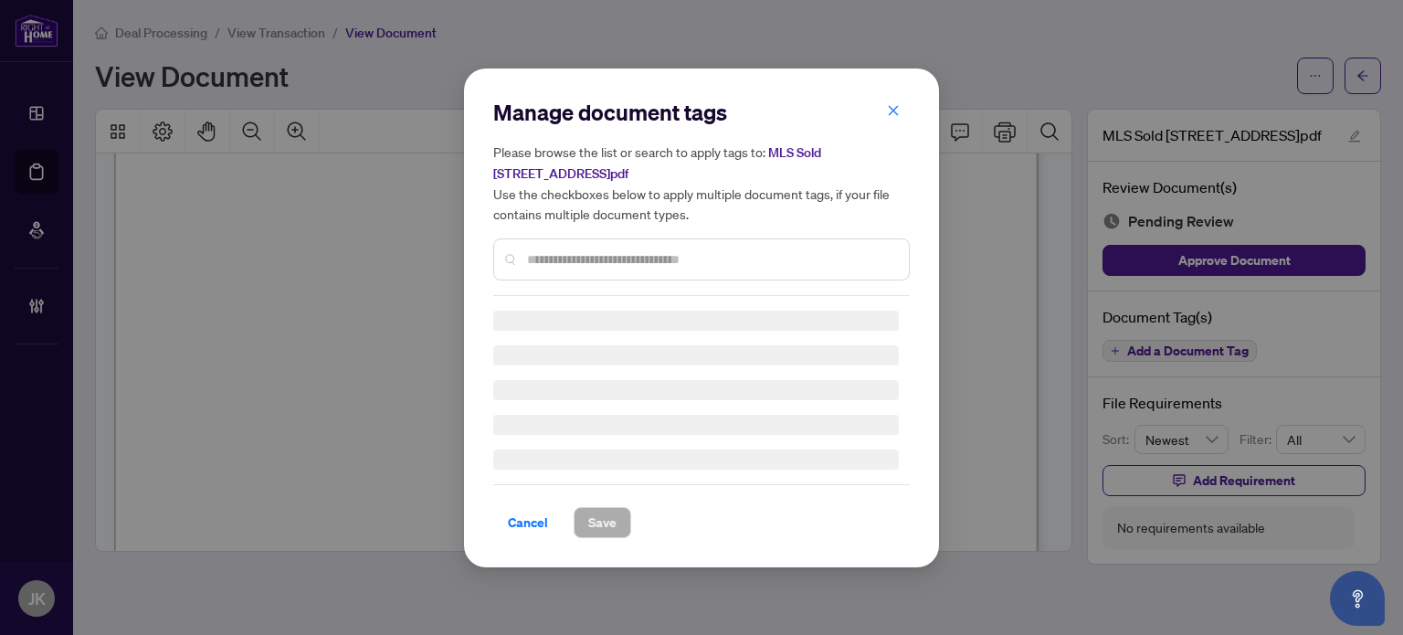
click at [681, 251] on input "text" at bounding box center [710, 259] width 367 height 20
click at [681, 251] on div "Manage document tags Please browse the list or search to apply tags to: MLS Sol…" at bounding box center [701, 197] width 416 height 198
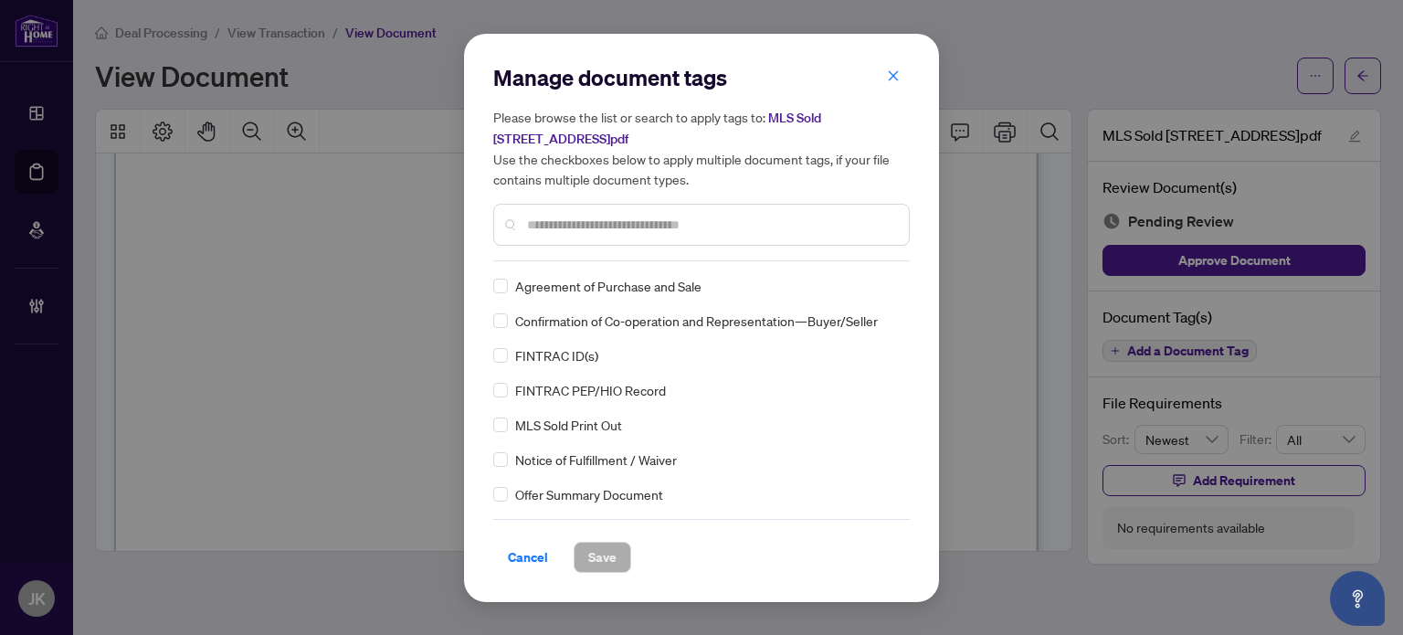
click at [585, 198] on div "Please browse the list or search to apply tags to: MLS Sold 200 Victoria St 131…" at bounding box center [701, 176] width 416 height 139
click at [584, 212] on div at bounding box center [701, 225] width 416 height 42
click at [597, 227] on input "text" at bounding box center [710, 225] width 367 height 20
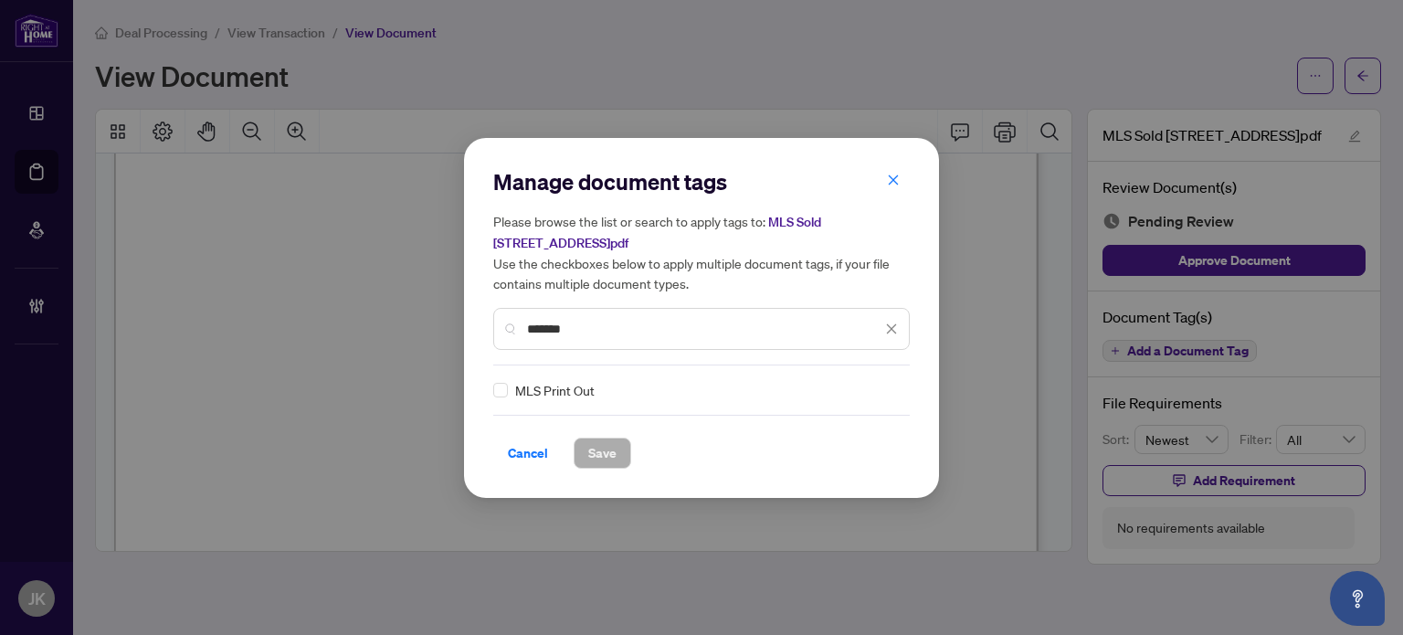
type input "*******"
click at [497, 377] on div "Manage document tags Please browse the list or search to apply tags to: MLS Sol…" at bounding box center [701, 317] width 416 height 301
click at [875, 392] on img at bounding box center [872, 390] width 18 height 18
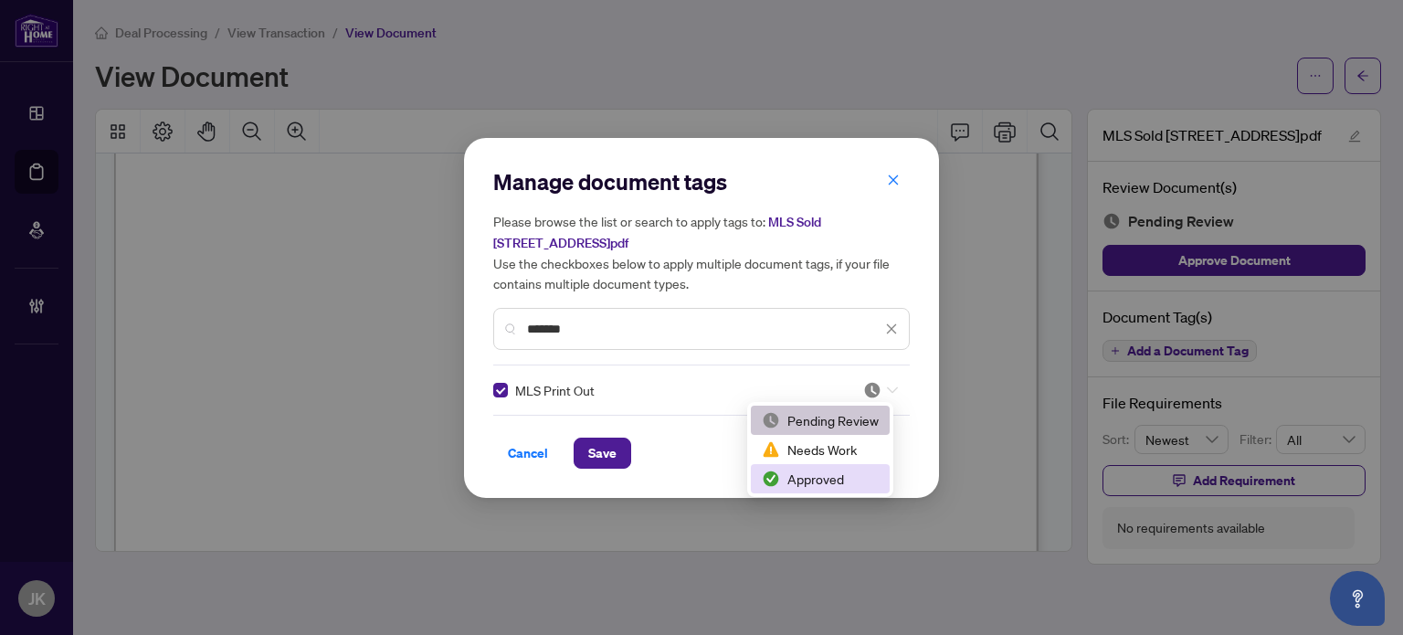
click at [840, 476] on div "Approved" at bounding box center [820, 479] width 117 height 20
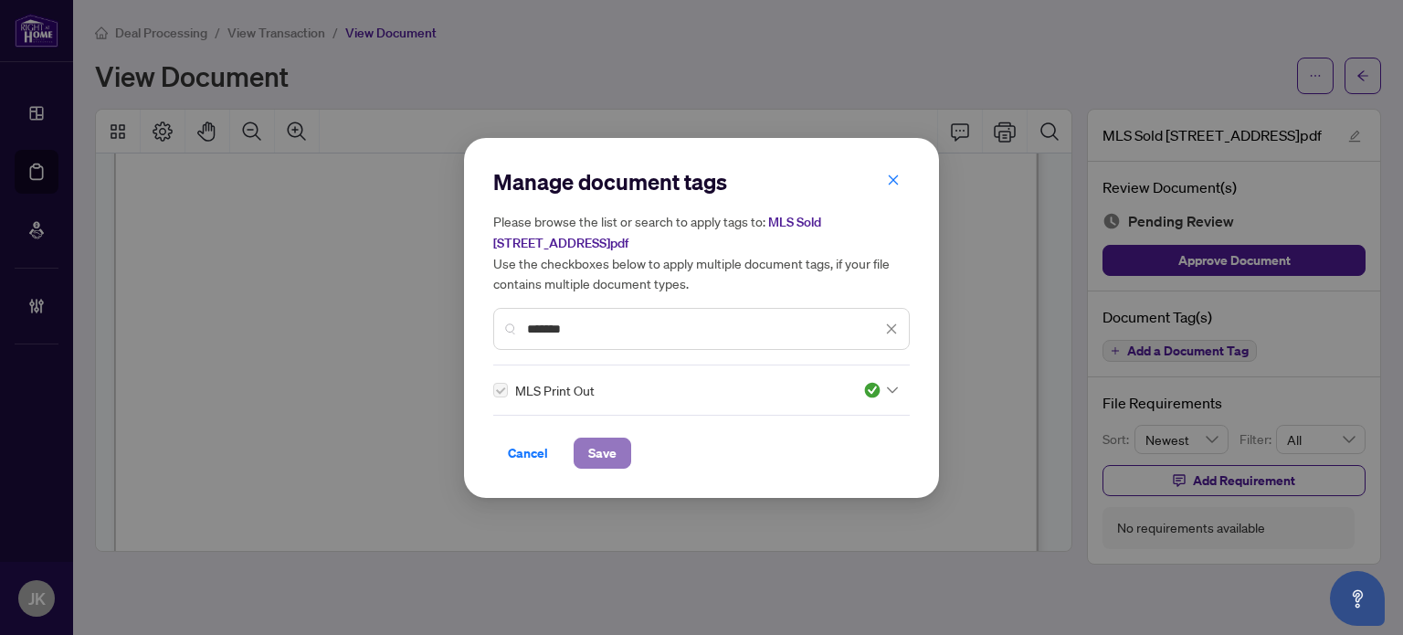
click at [601, 449] on span "Save" at bounding box center [602, 452] width 28 height 29
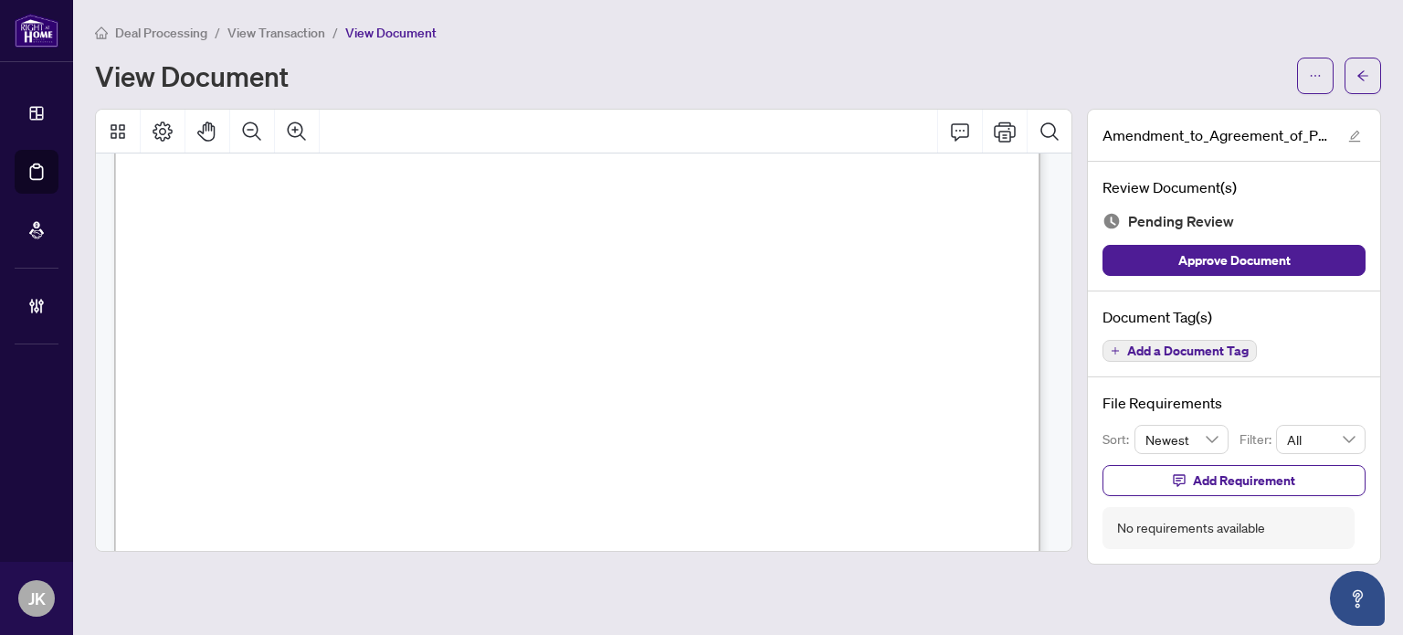
scroll to position [183, 0]
